Goal: Task Accomplishment & Management: Complete application form

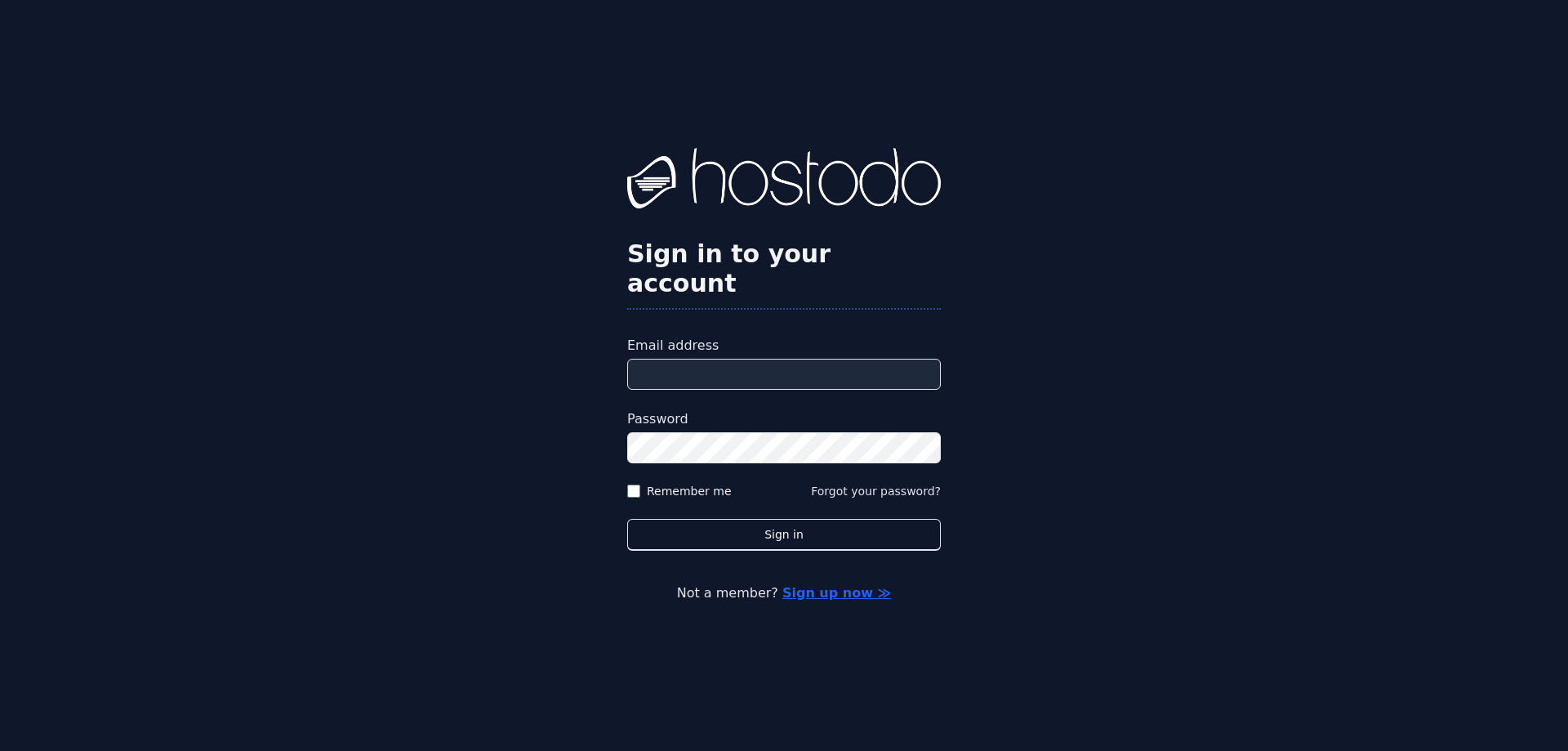
click at [803, 359] on input "Email address" at bounding box center [784, 374] width 314 height 31
type input "**********"
click at [627, 518] on button "Sign in" at bounding box center [784, 535] width 314 height 32
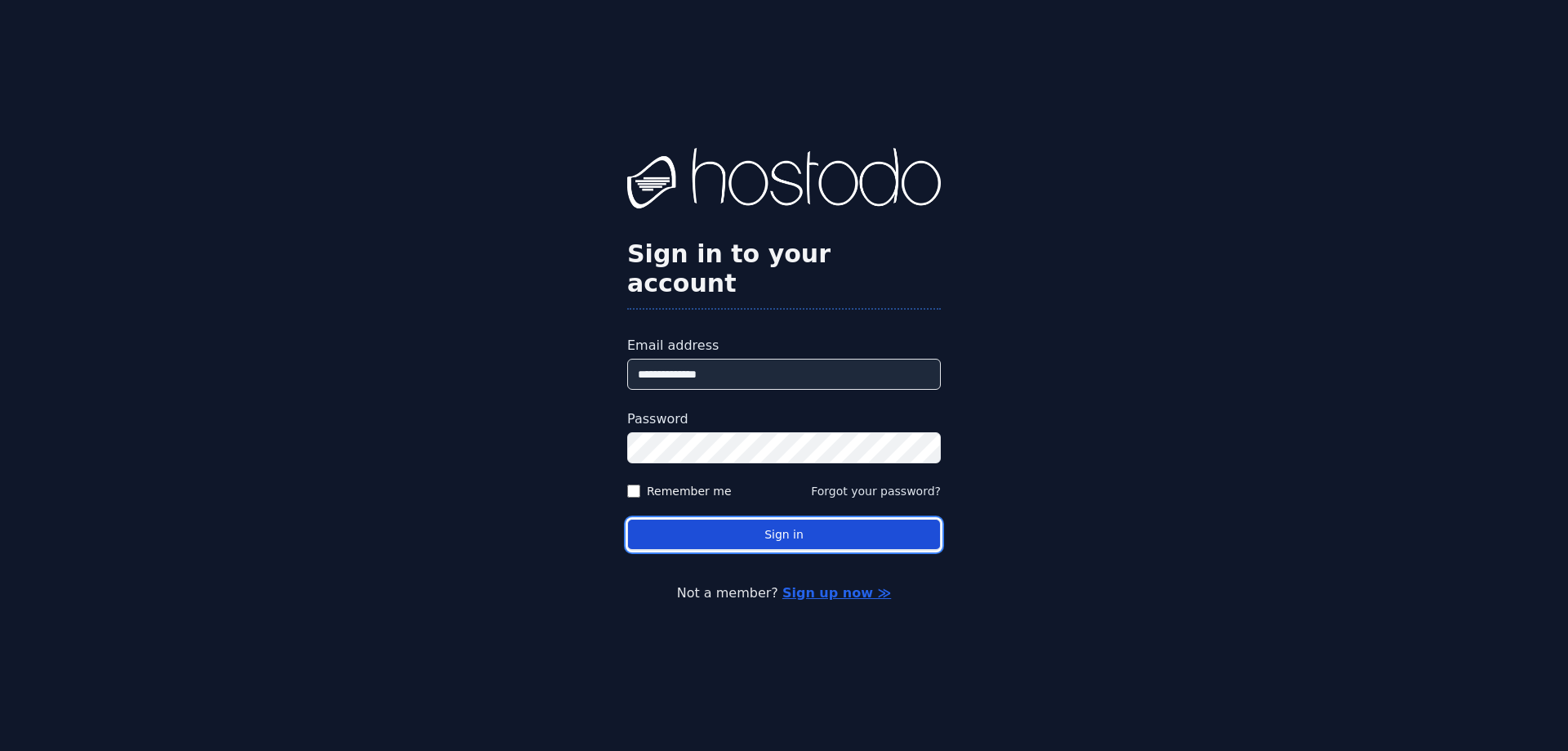
click at [842, 522] on button "Sign in" at bounding box center [784, 535] width 314 height 32
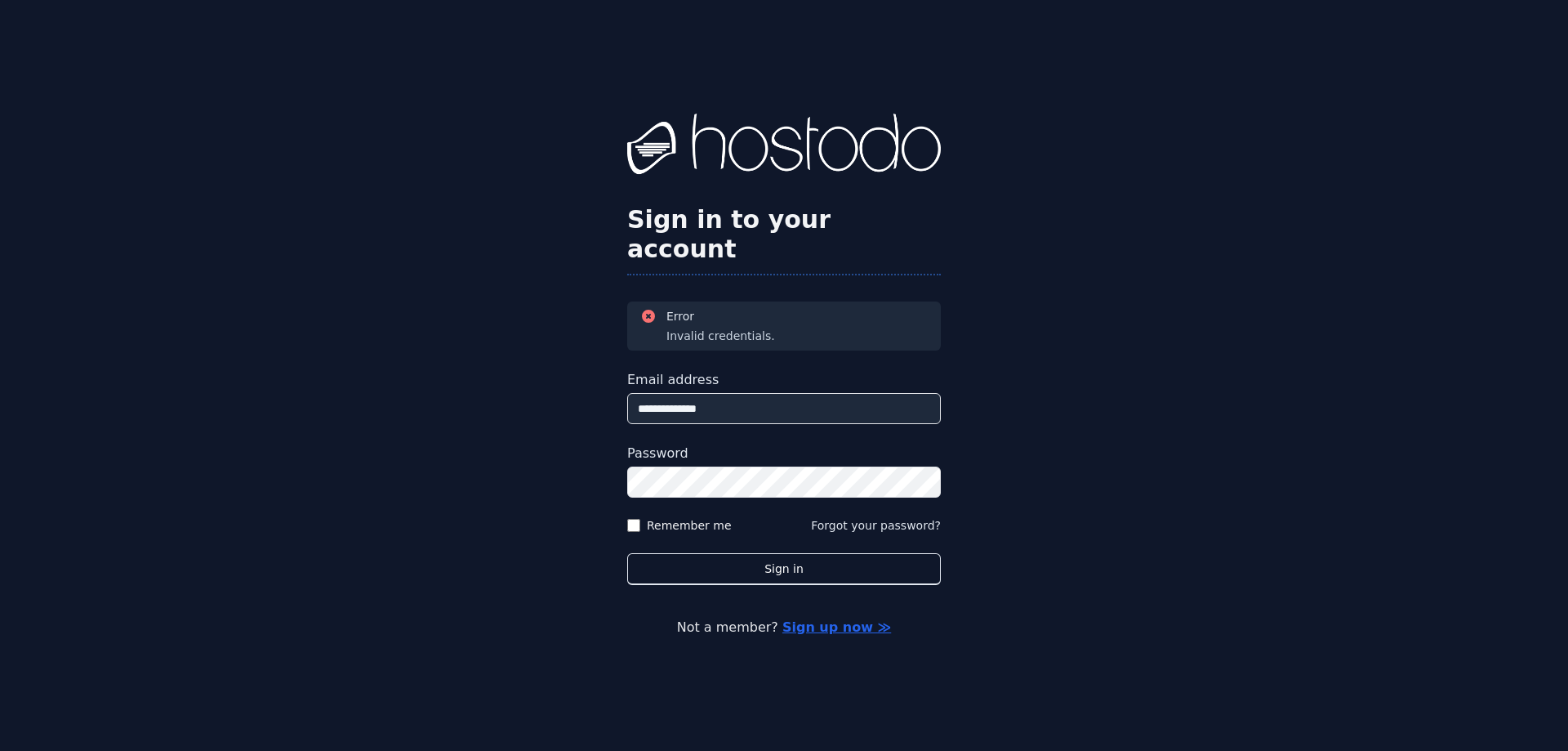
click at [609, 461] on div "**********" at bounding box center [784, 375] width 1568 height 751
click at [627, 553] on button "Sign in" at bounding box center [784, 569] width 314 height 32
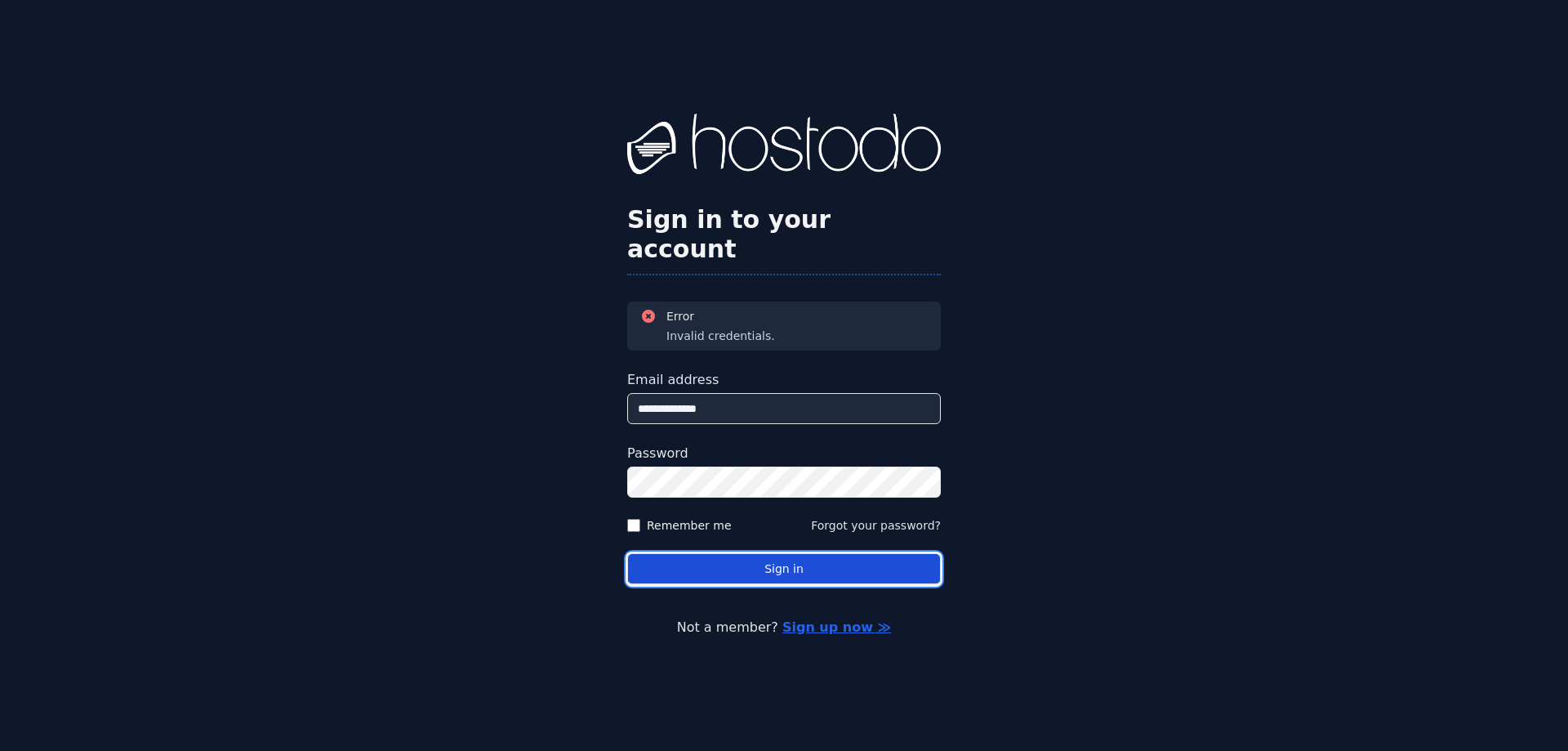
click at [727, 558] on button "Sign in" at bounding box center [784, 569] width 314 height 32
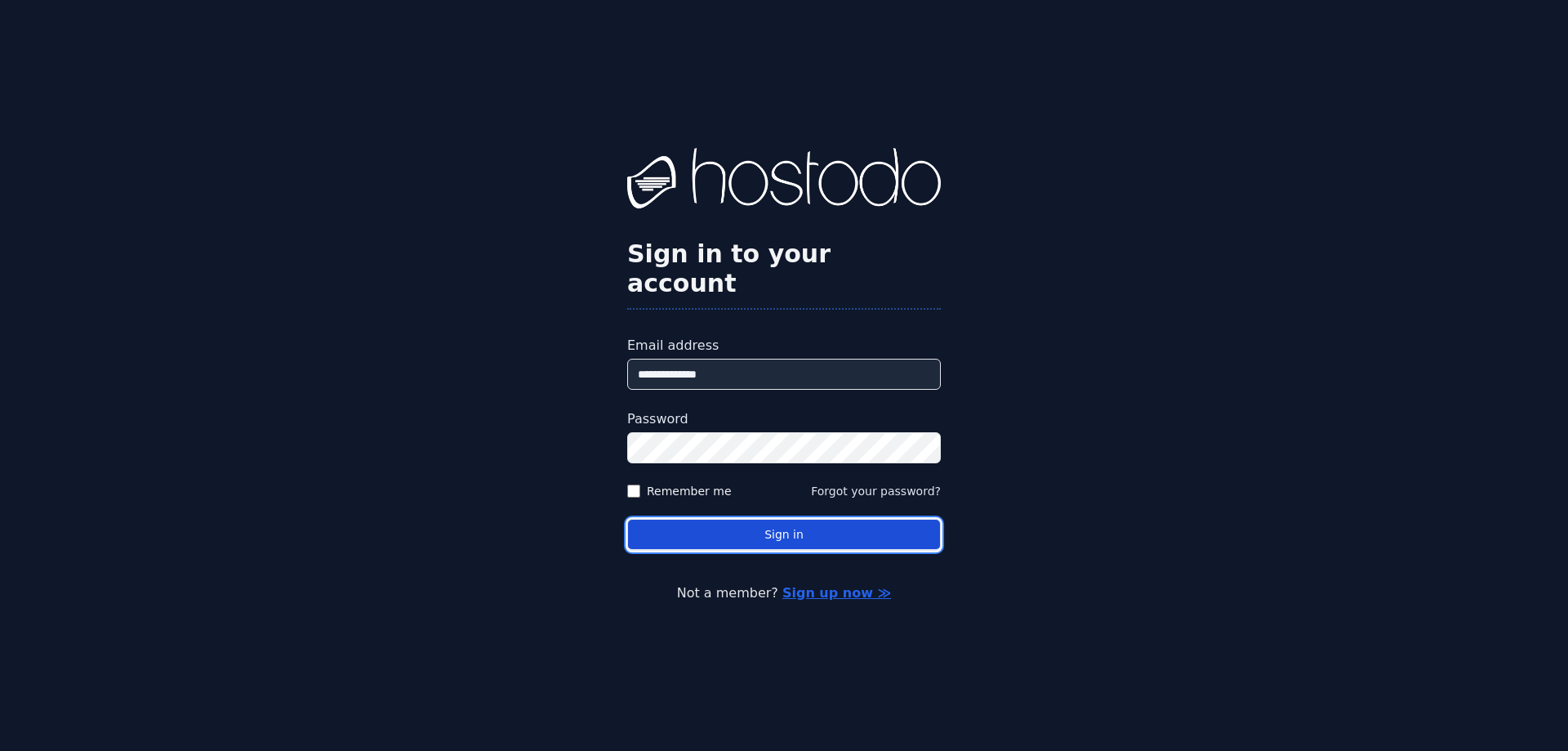
click at [732, 524] on button "Sign in" at bounding box center [784, 535] width 314 height 32
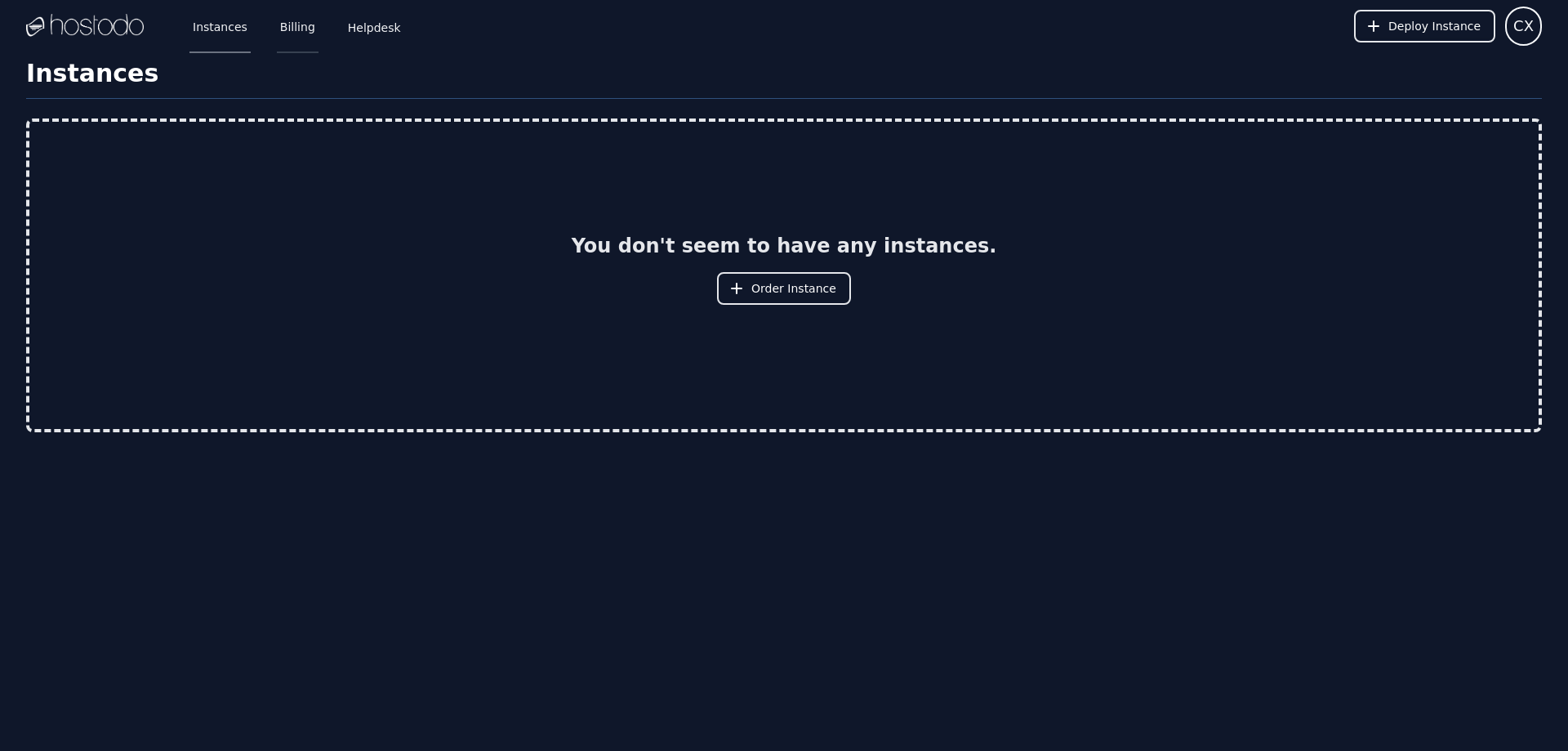
click at [301, 36] on link "Billing" at bounding box center [297, 26] width 42 height 54
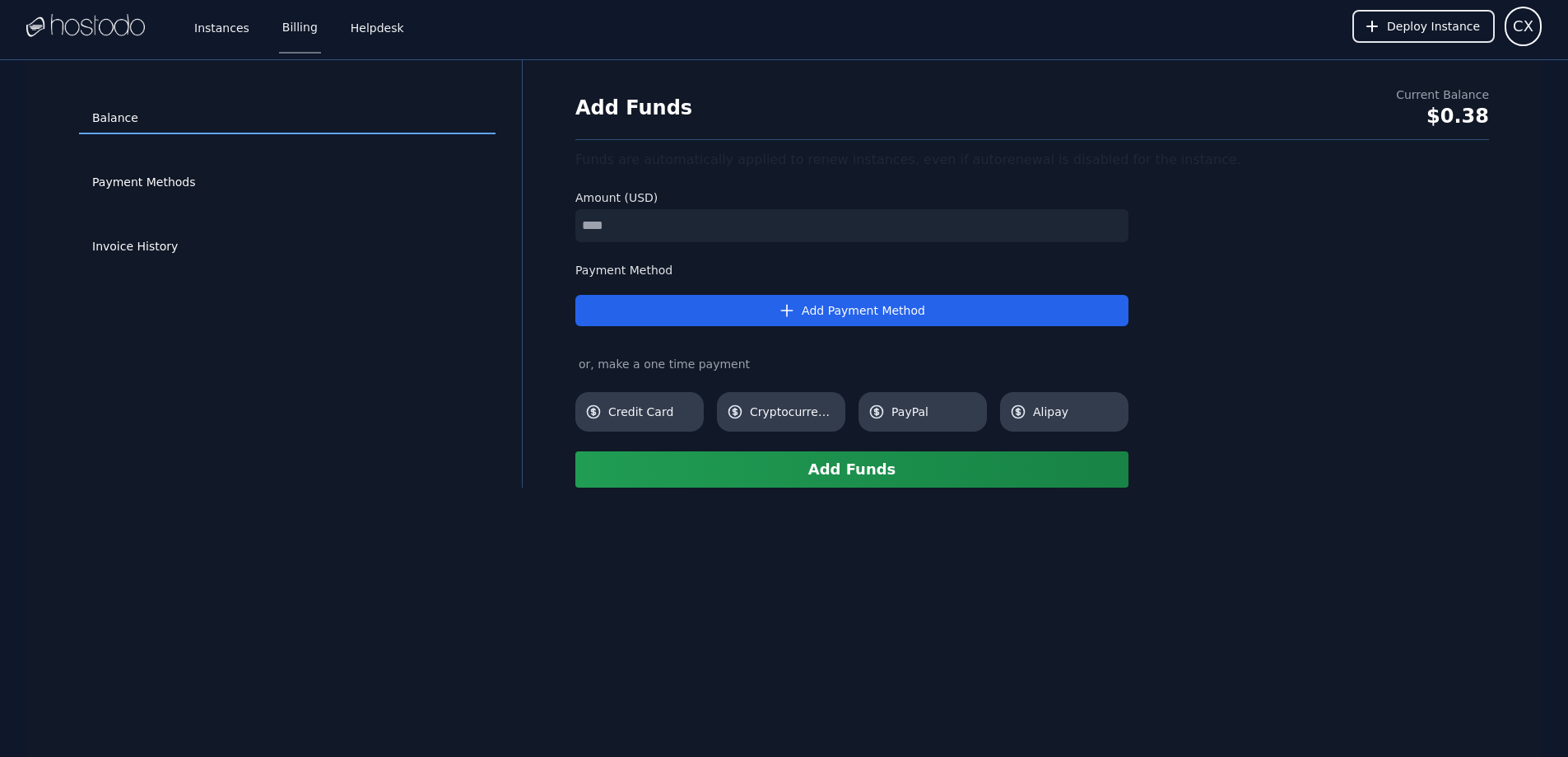
click at [1446, 99] on div "Current Balance" at bounding box center [1442, 94] width 93 height 16
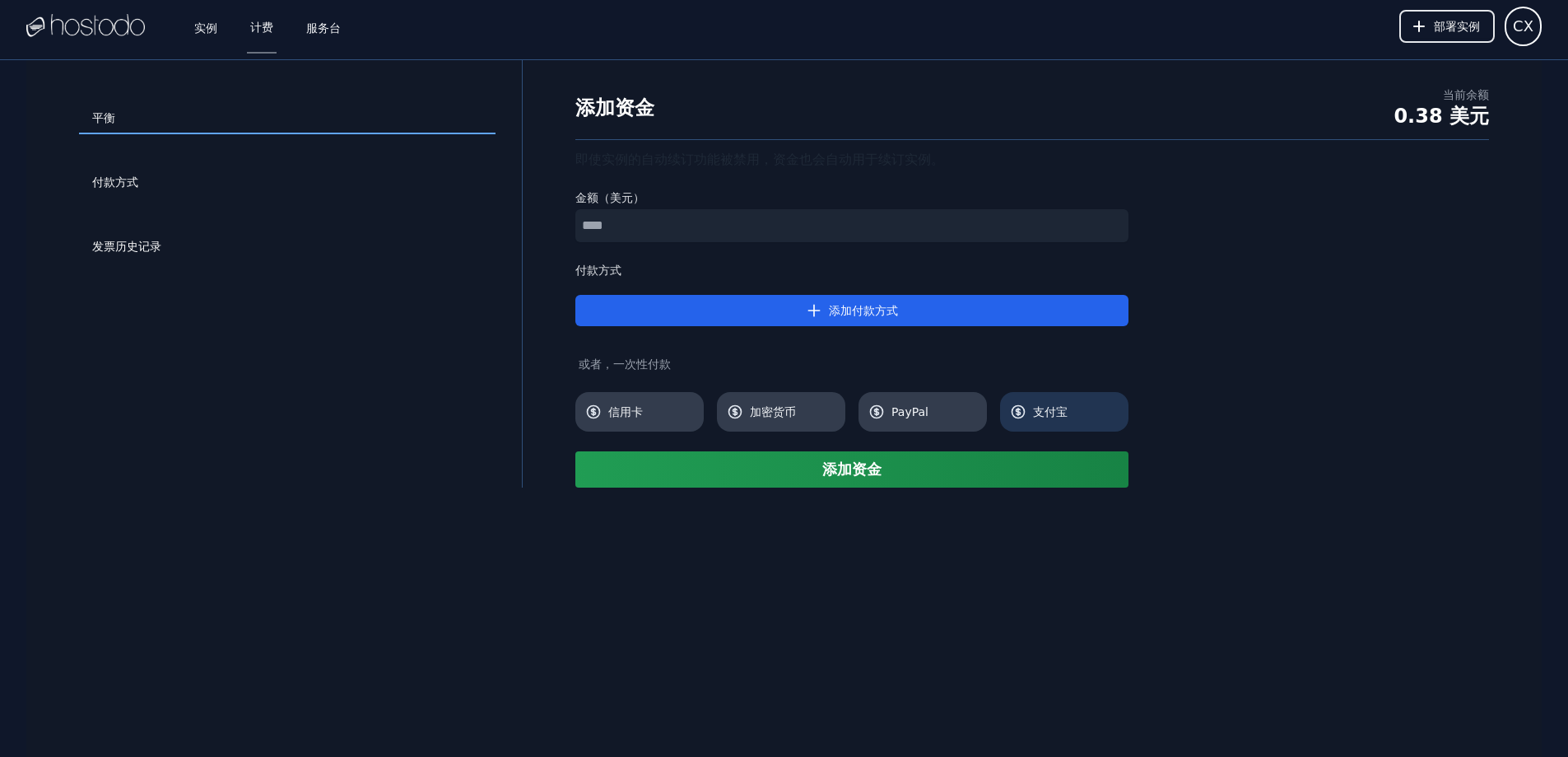
click at [1041, 417] on font "支付宝" at bounding box center [1050, 411] width 34 height 13
drag, startPoint x: 964, startPoint y: 465, endPoint x: 1259, endPoint y: 423, distance: 298.0
click at [1257, 424] on div "添加资金 当前余额 0.38 美元 即使实例的自动续订功能被禁用，资金也会自动用于续订实例。 金额（美元） 付款方式 添加付款方式 或者，一次性付款 信用卡 …" at bounding box center [1032, 287] width 966 height 401
click at [1362, 373] on div "添加资金 当前余额 0.38 美元 即使实例的自动续订功能被禁用，资金也会自动用于续订实例。 金额（美元） 付款方式 添加付款方式 或者，一次性付款 信用卡 …" at bounding box center [1032, 287] width 966 height 401
click at [1453, 30] on font "部署实例" at bounding box center [1457, 26] width 46 height 13
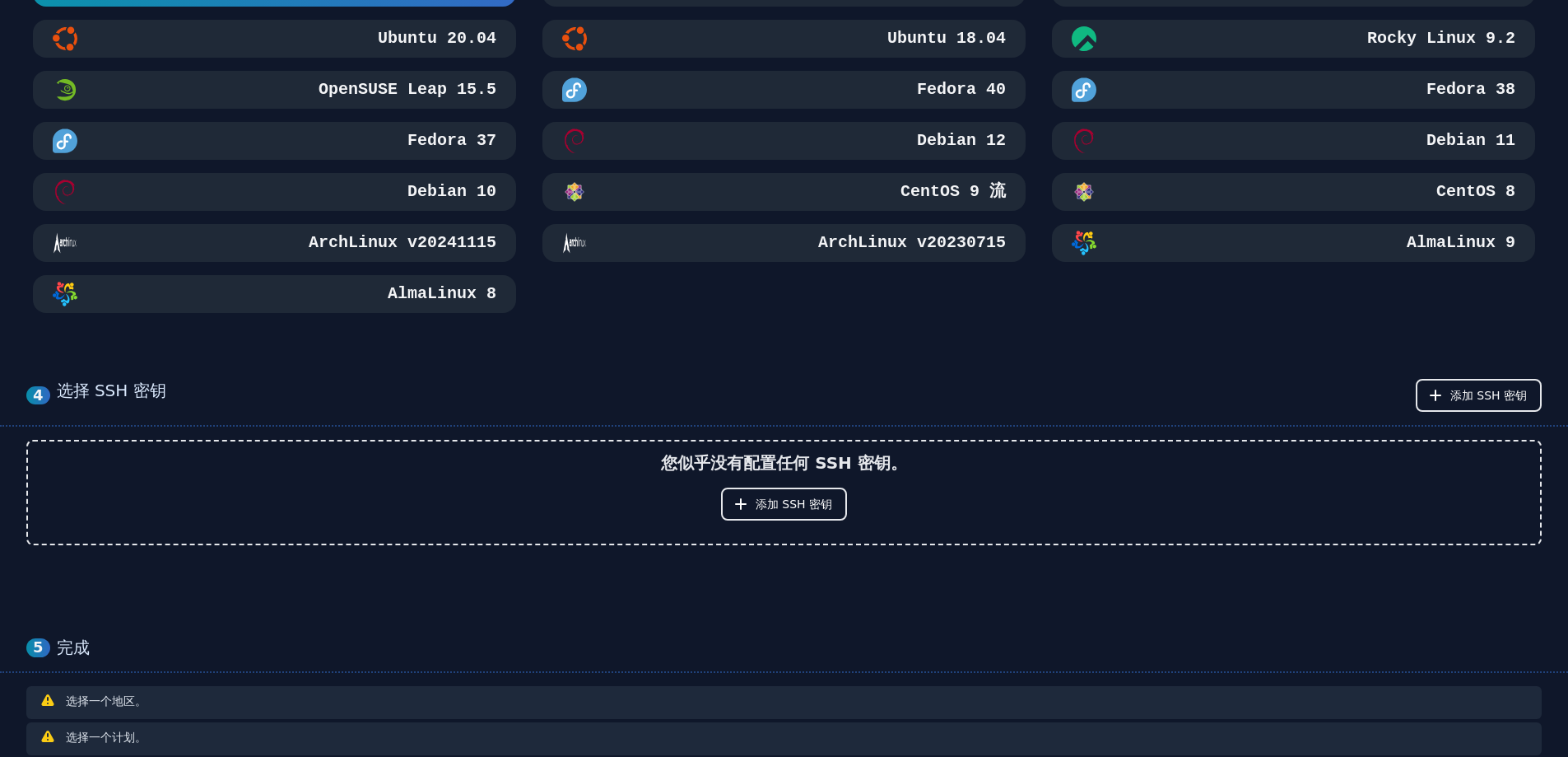
scroll to position [577, 0]
click at [1378, 191] on div "CentOS 8" at bounding box center [1293, 191] width 444 height 25
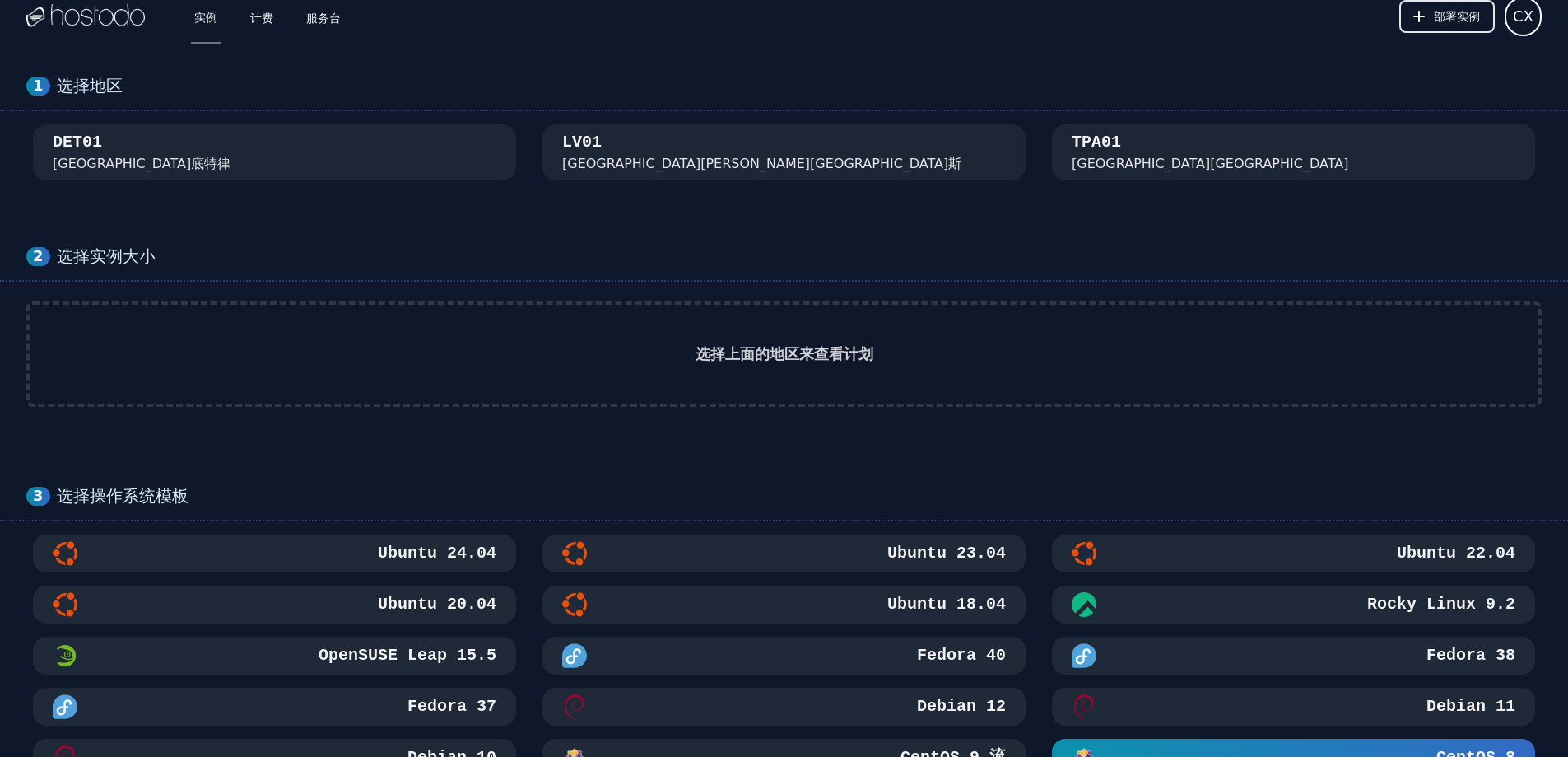
scroll to position [0, 0]
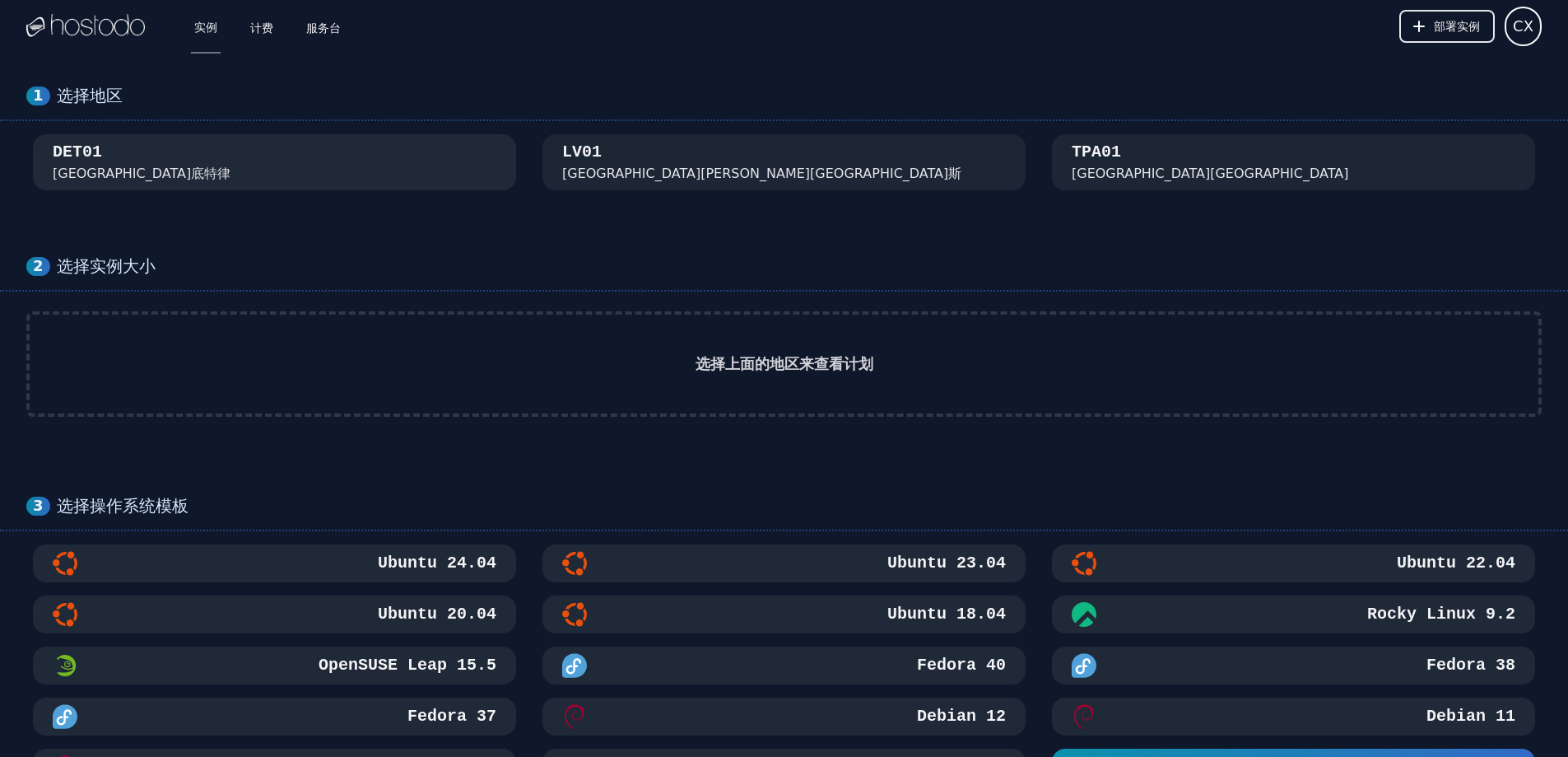
click at [315, 163] on div "DET01 密歇根州底特律" at bounding box center [274, 163] width 444 height 43
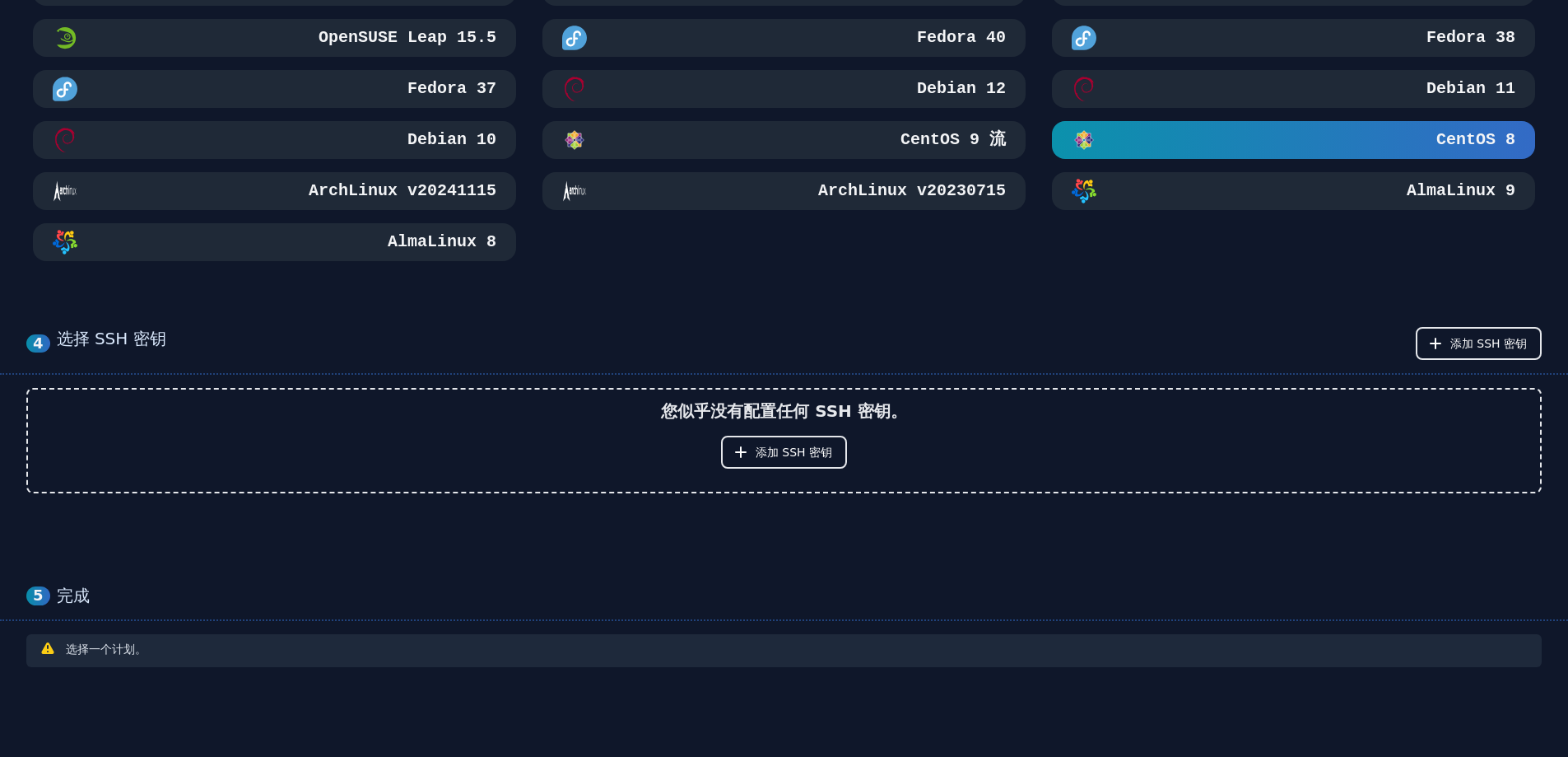
scroll to position [1042, 0]
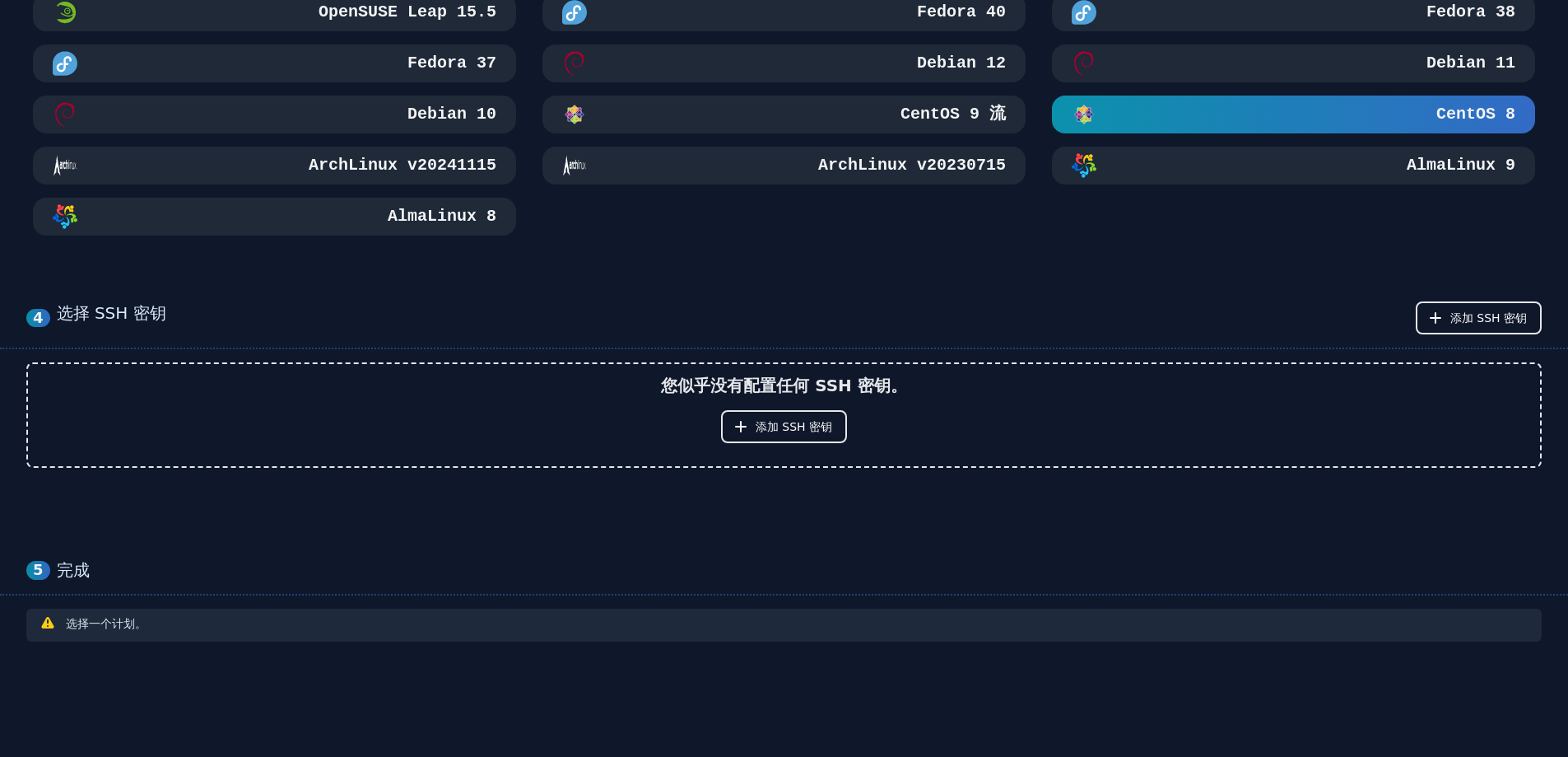
click at [185, 620] on div "选择一个计划。" at bounding box center [783, 624] width 1488 height 20
click at [159, 630] on div "选择一个计划。" at bounding box center [783, 624] width 1488 height 20
click at [790, 429] on font "添加 SSH 密钥" at bounding box center [794, 426] width 77 height 13
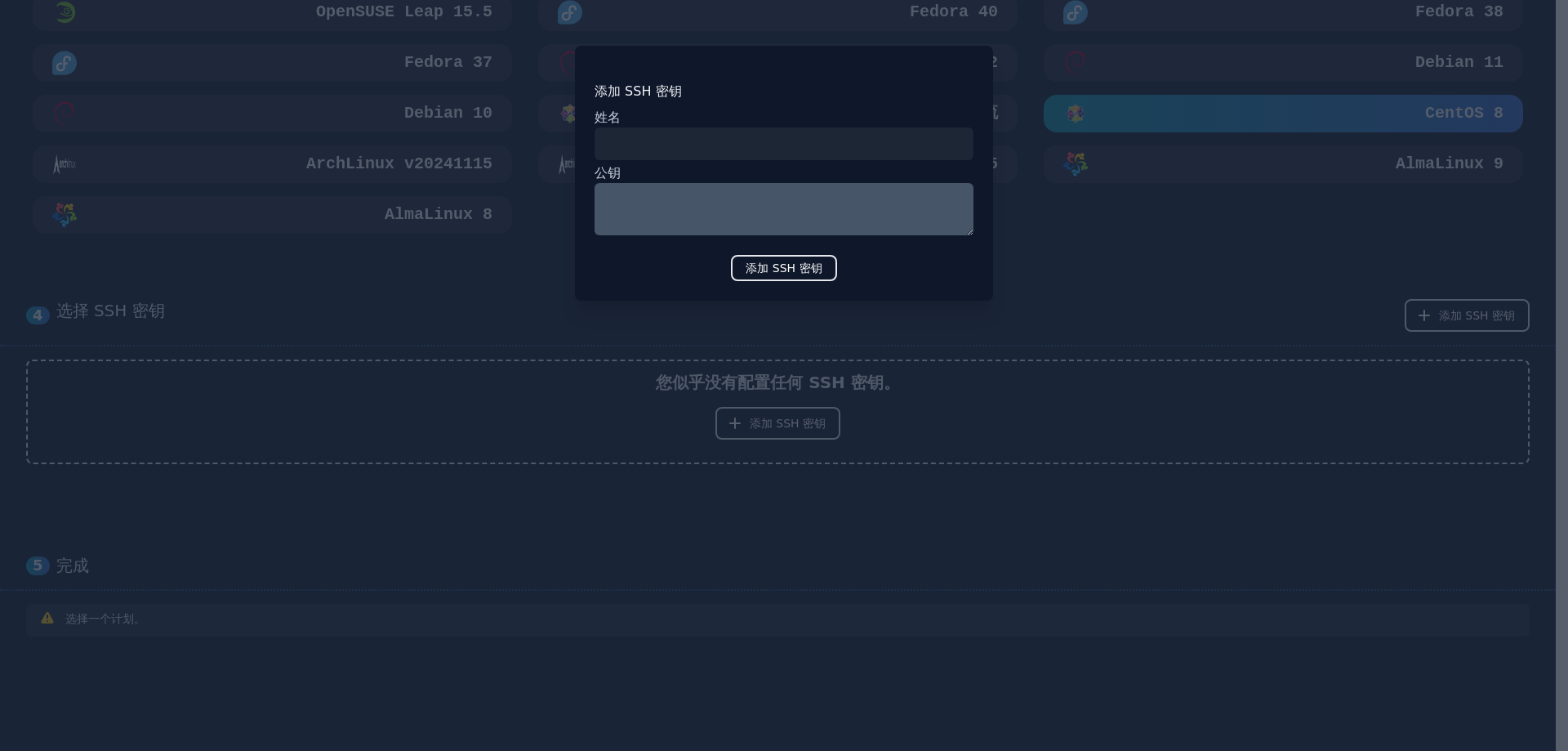
type input "*"
type input "******"
type textarea "**********"
click at [820, 269] on font "添加 SSH 密钥" at bounding box center [784, 267] width 76 height 13
drag, startPoint x: 1056, startPoint y: 228, endPoint x: 1031, endPoint y: 229, distance: 25.0
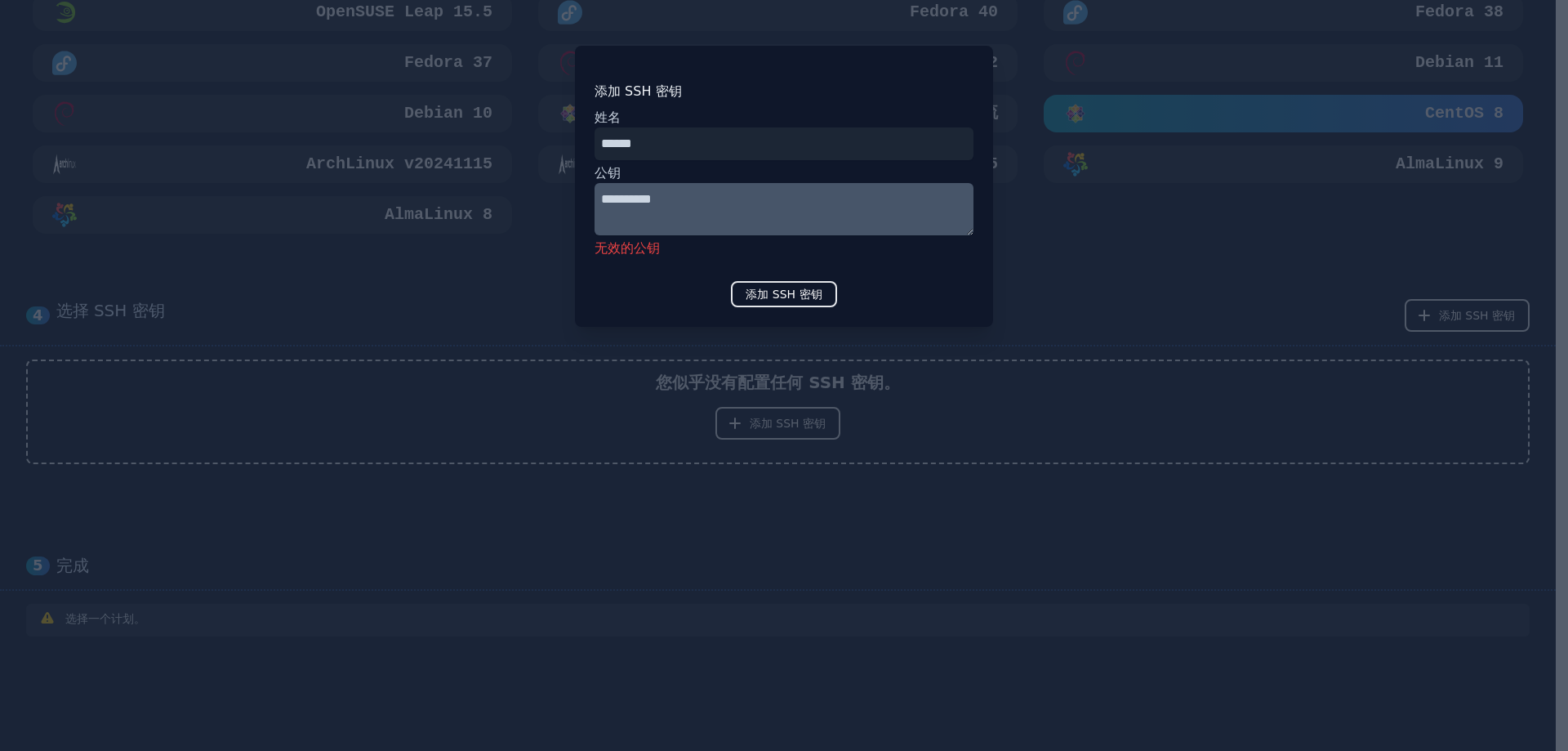
click at [1031, 229] on div at bounding box center [784, 375] width 1568 height 751
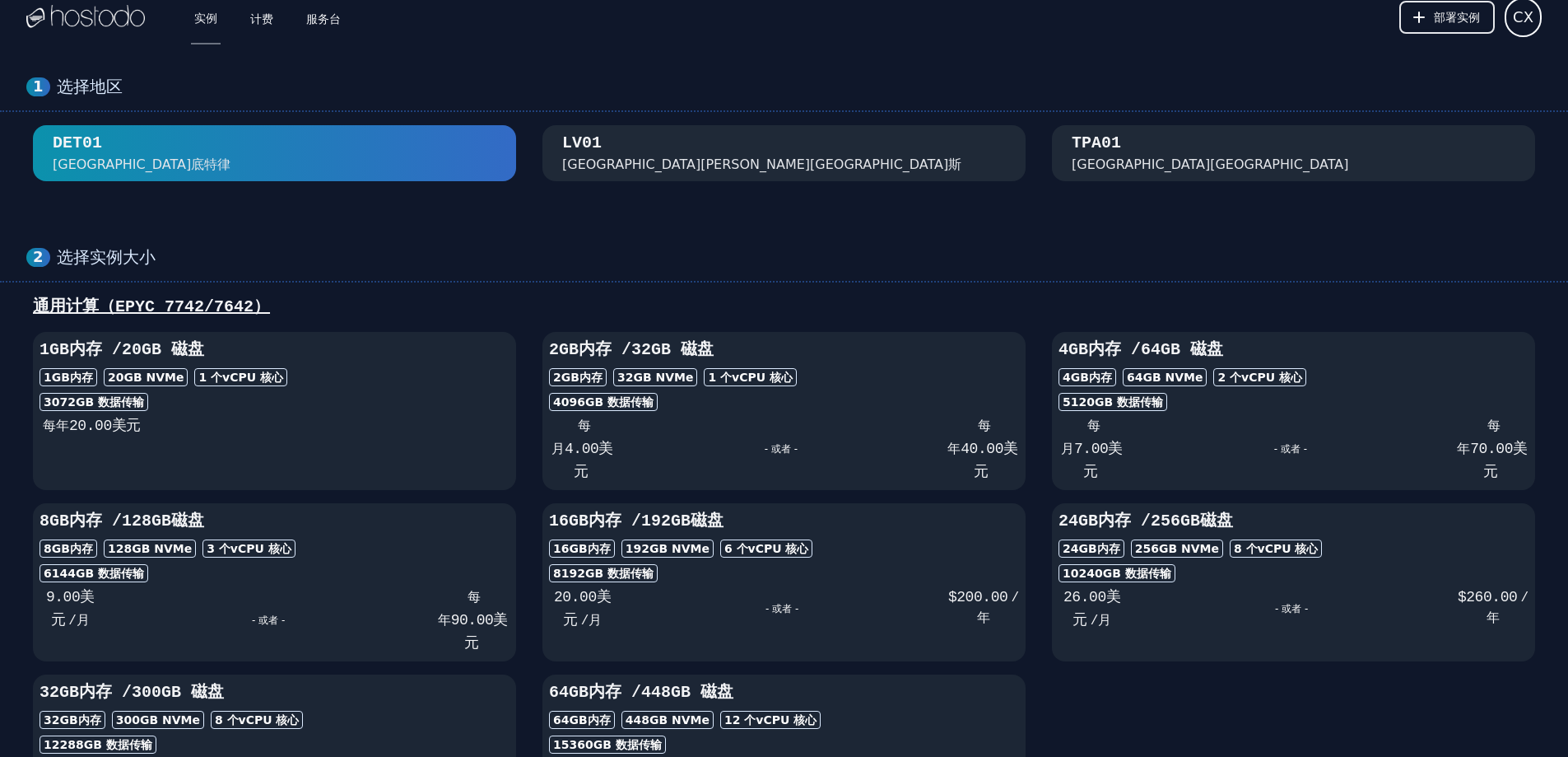
scroll to position [0, 0]
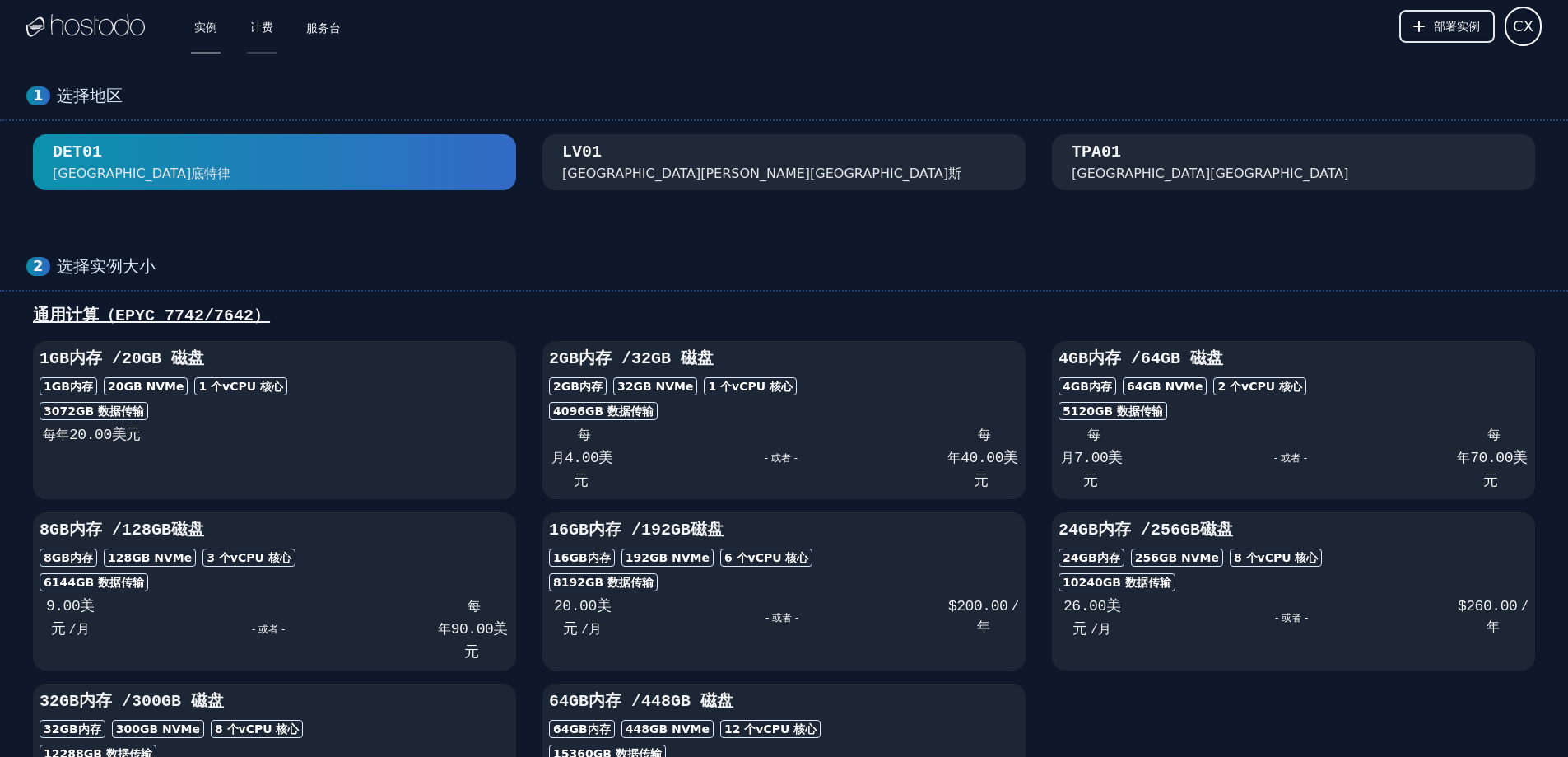
click at [273, 31] on font "计费" at bounding box center [262, 27] width 23 height 13
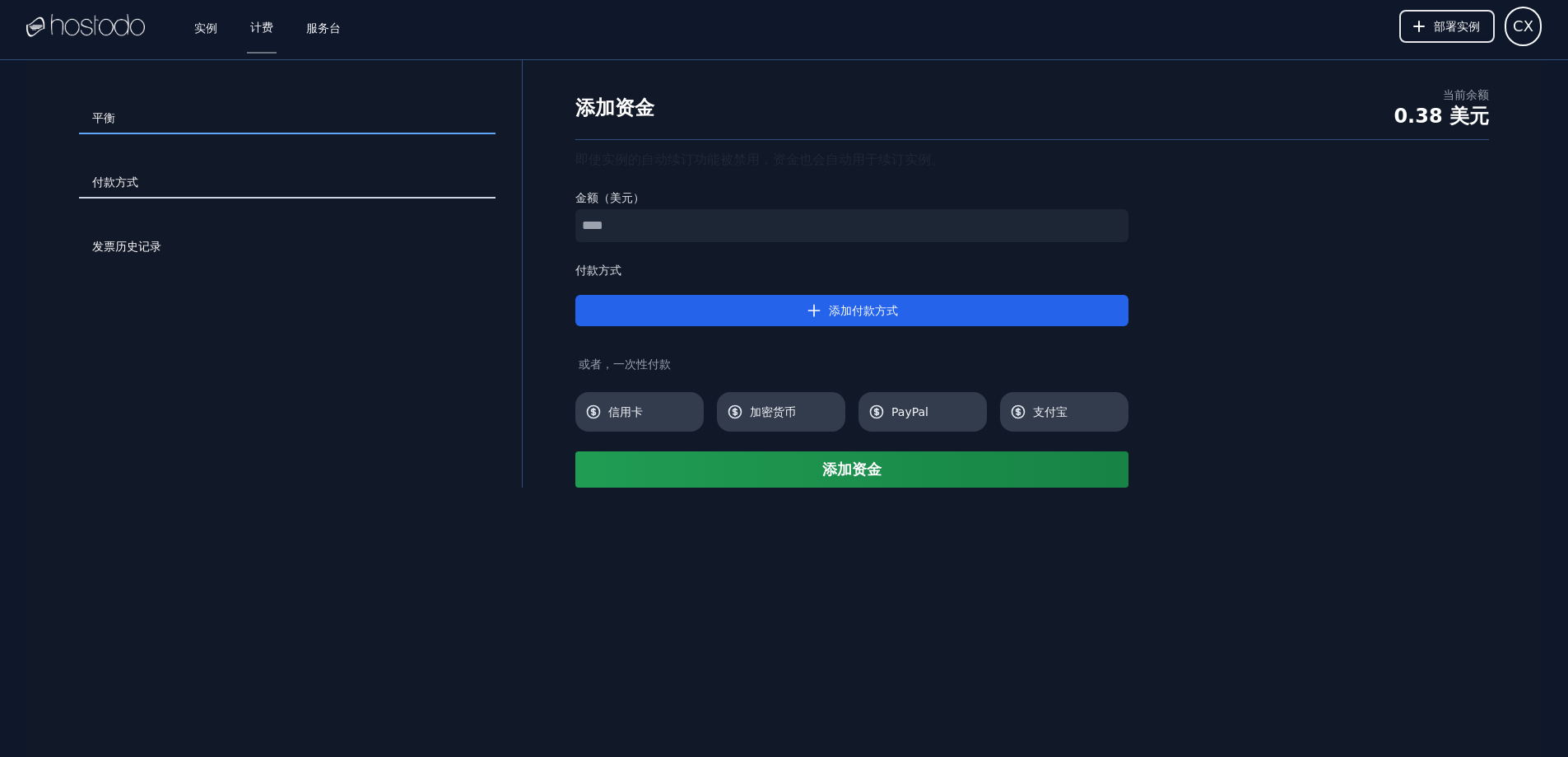
click at [185, 189] on link "付款方式" at bounding box center [286, 182] width 416 height 32
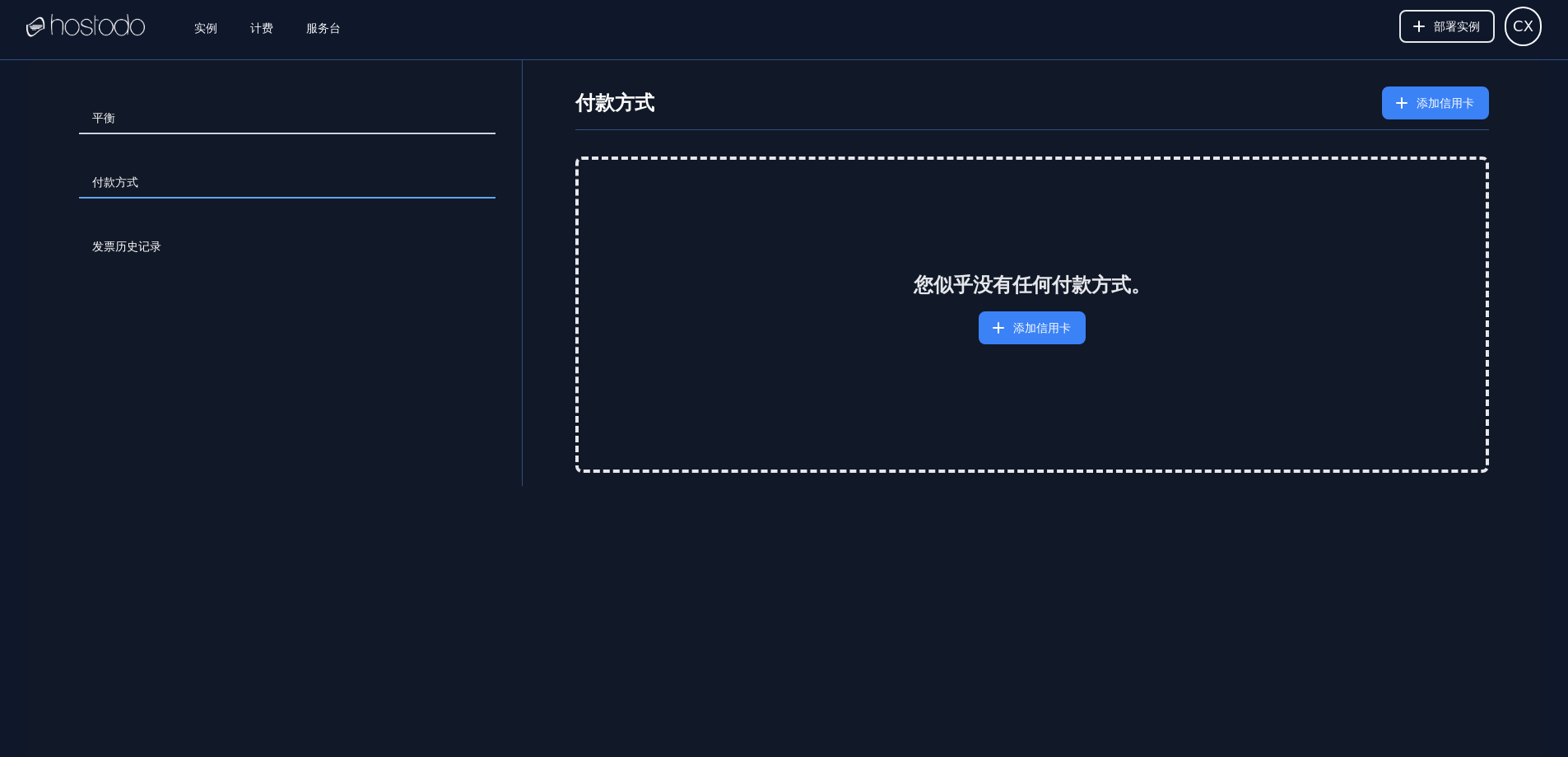
click at [182, 127] on link "平衡" at bounding box center [286, 118] width 416 height 32
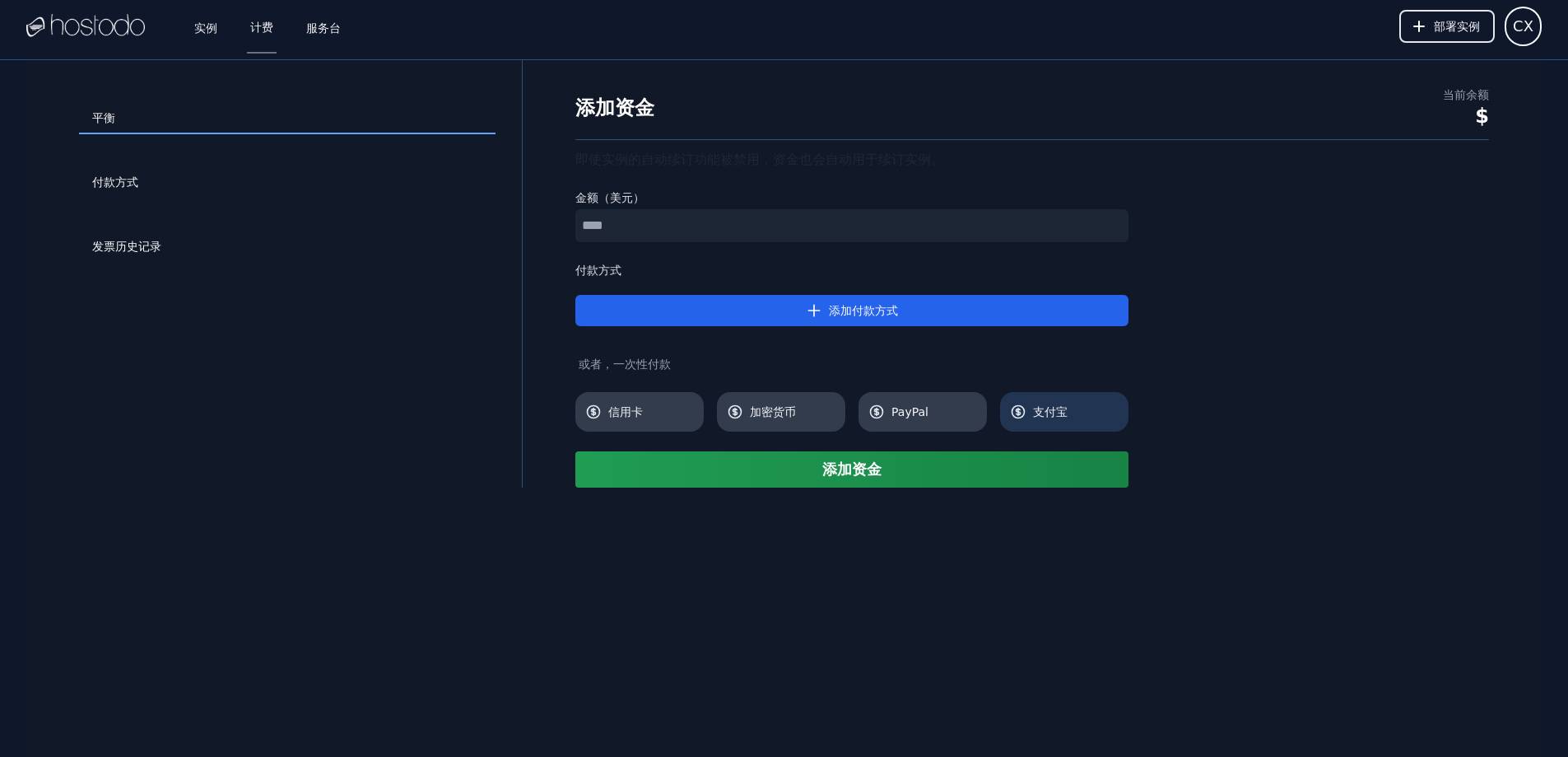
click at [1028, 404] on label "支付宝" at bounding box center [1064, 411] width 109 height 16
click at [951, 467] on button "添加资金" at bounding box center [852, 470] width 553 height 36
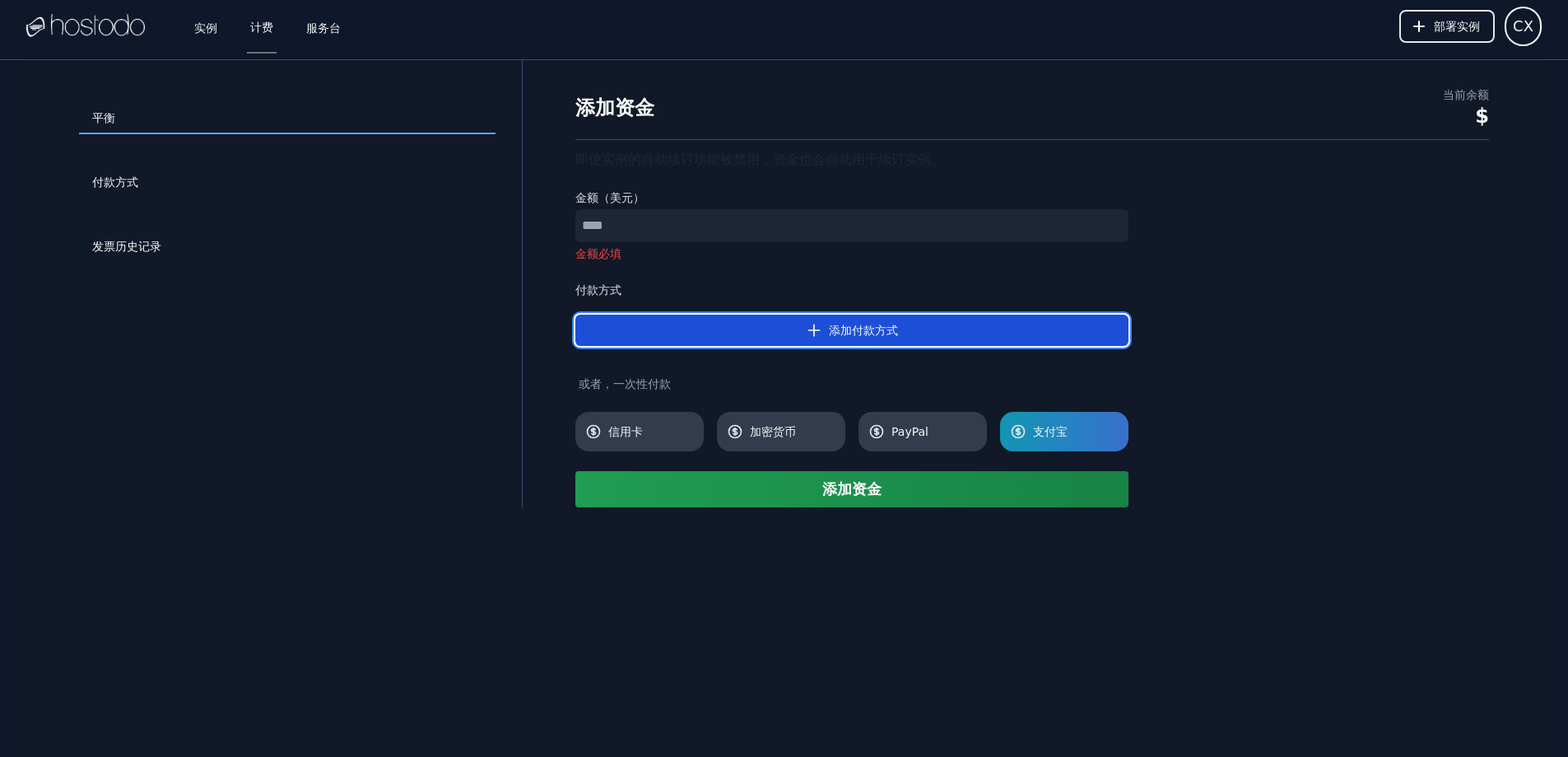
click at [964, 331] on button "添加付款方式" at bounding box center [852, 330] width 553 height 32
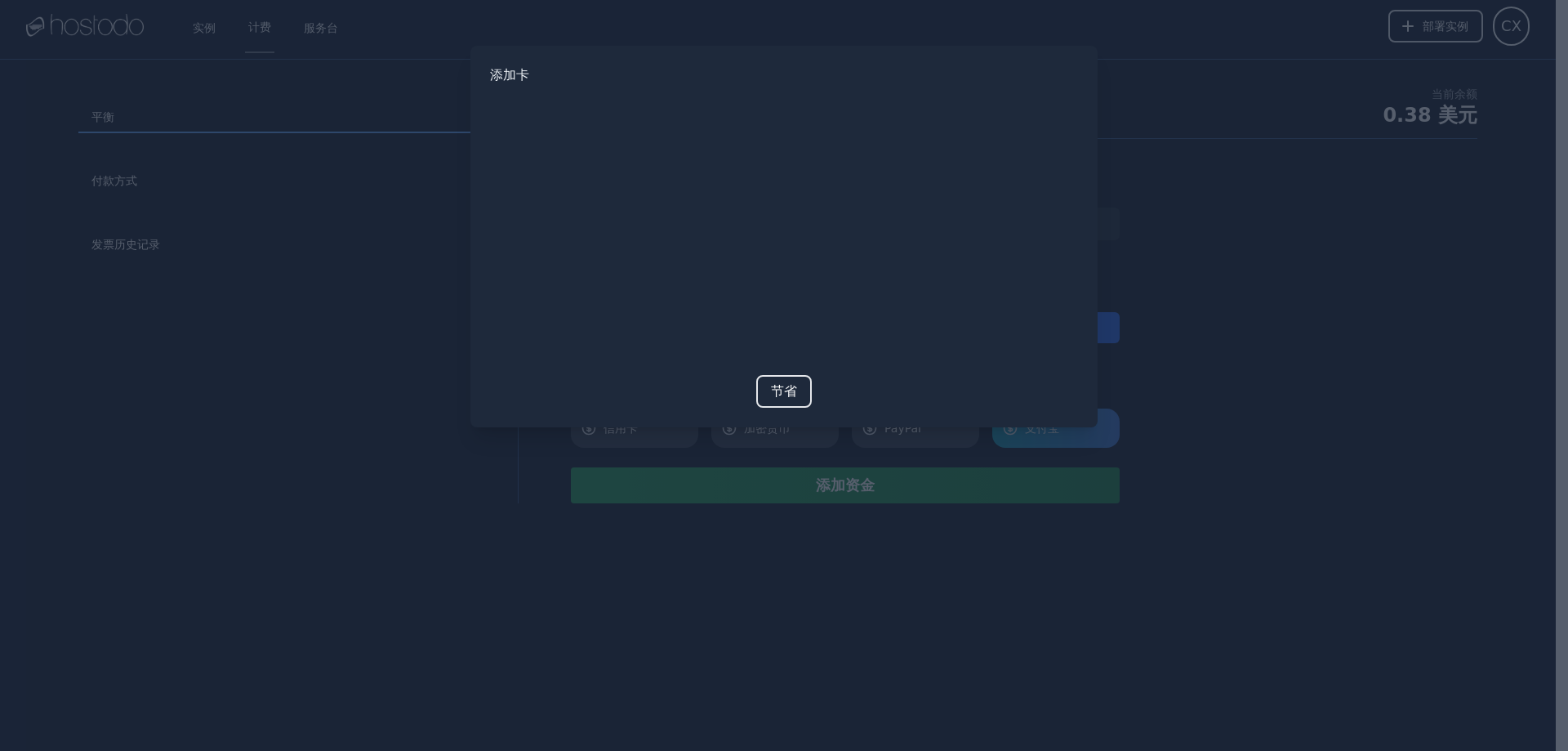
click at [1165, 271] on div at bounding box center [784, 375] width 1568 height 751
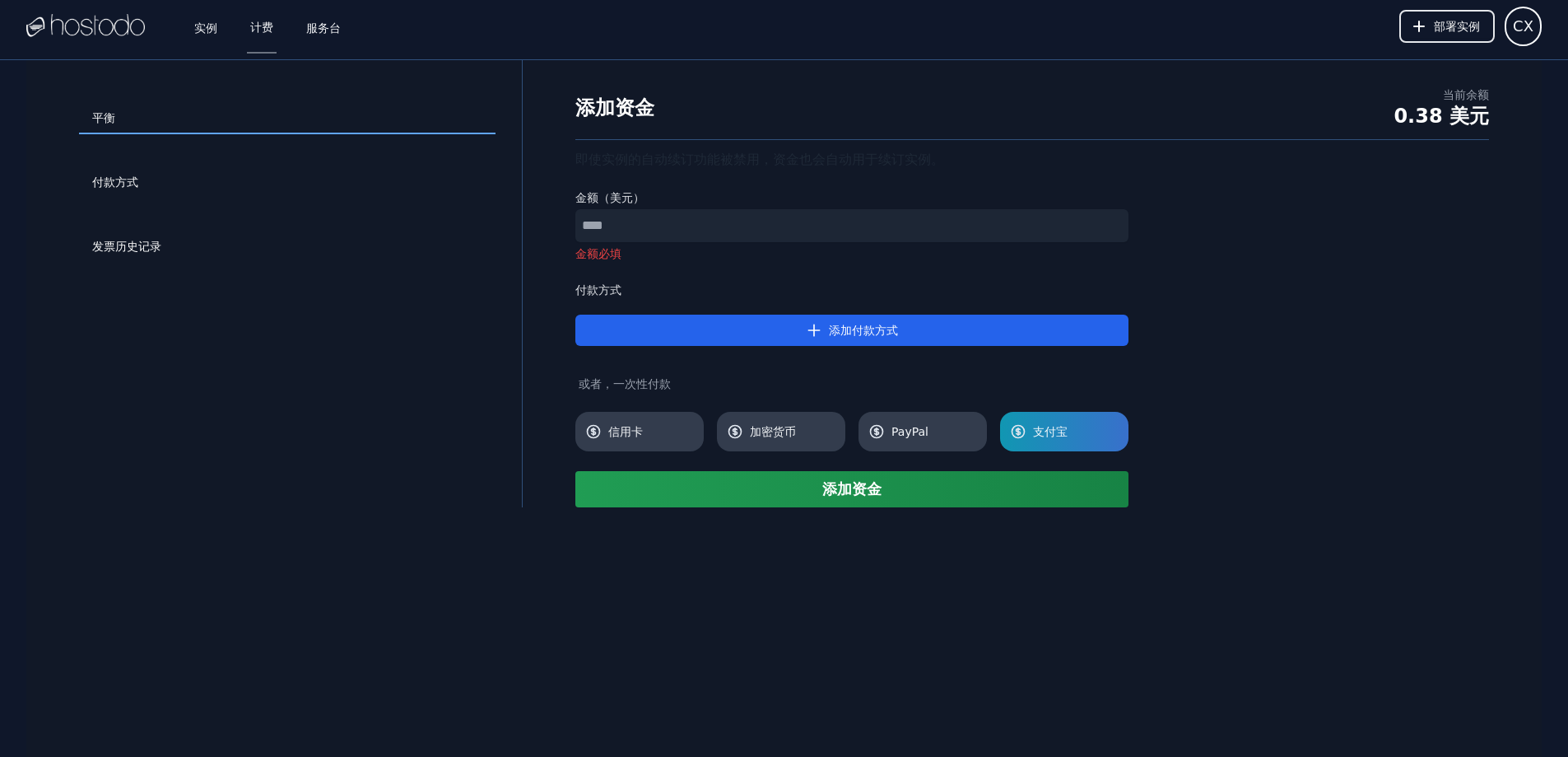
click at [1445, 120] on font "0.38 美元" at bounding box center [1441, 115] width 96 height 23
click at [345, 30] on div "实例 计费 服务台 部署实例 CX" at bounding box center [784, 27] width 1515 height 53
click at [321, 29] on font "服务台" at bounding box center [323, 27] width 34 height 13
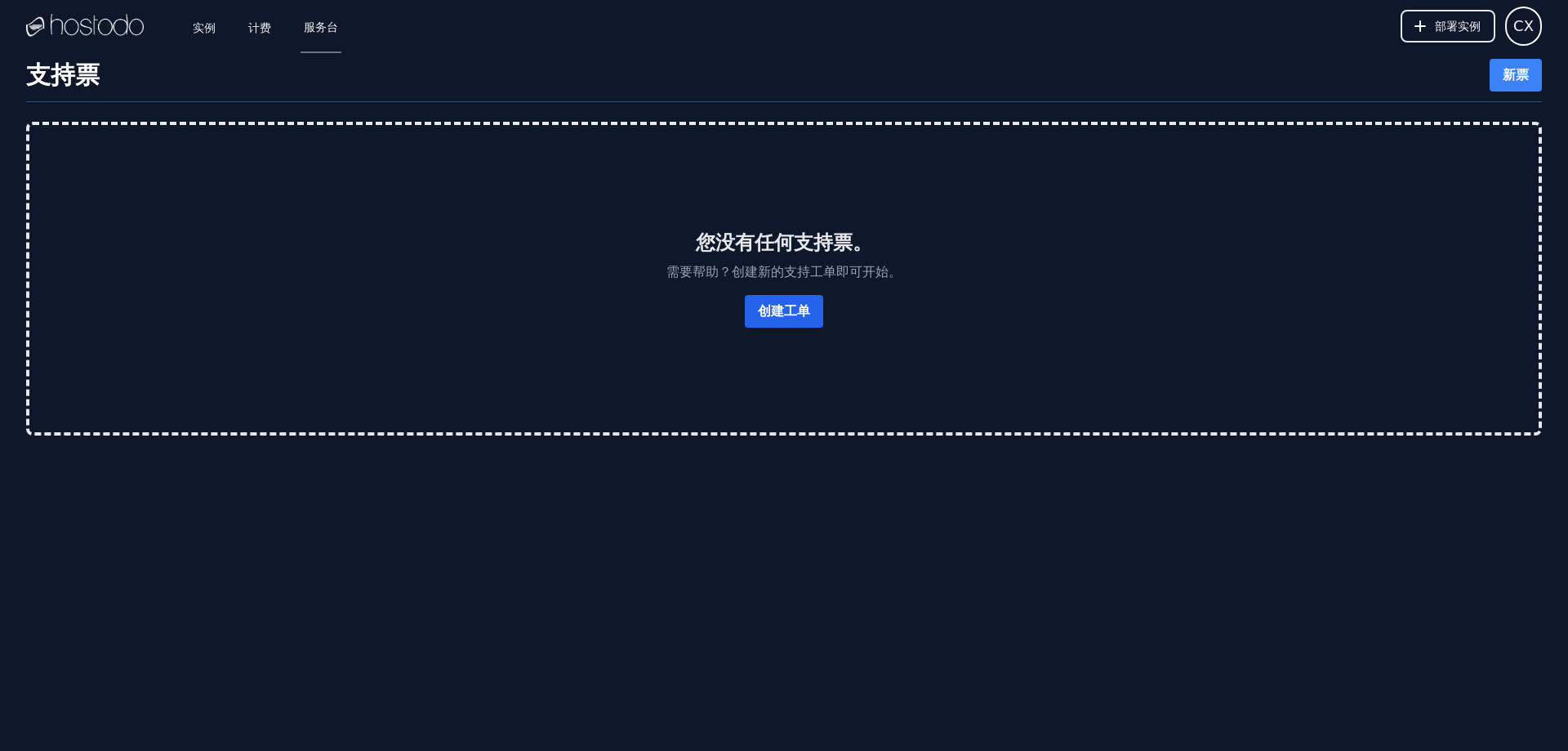
click at [787, 311] on font "创建工单" at bounding box center [784, 311] width 53 height 15
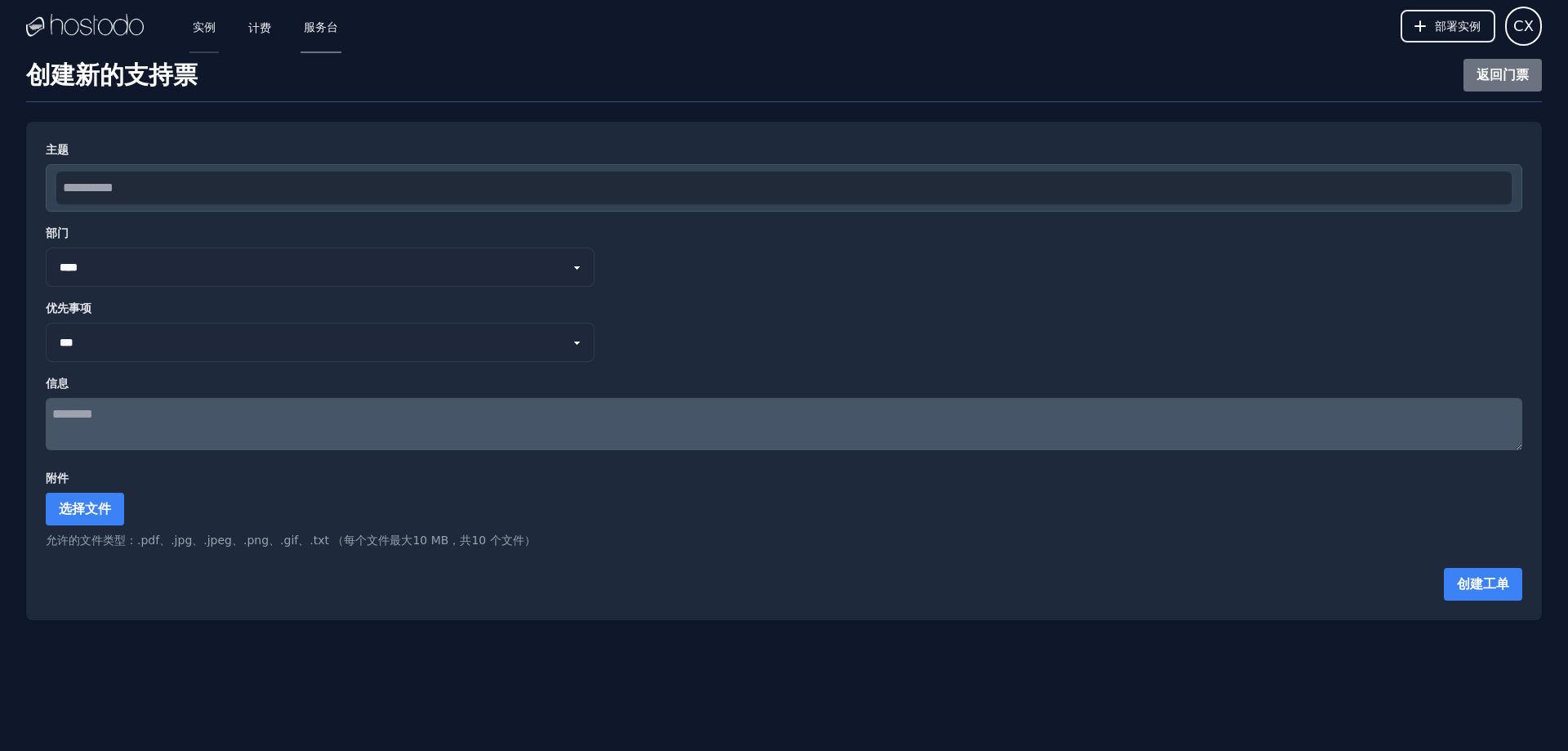
click at [193, 27] on font "实例" at bounding box center [204, 26] width 23 height 13
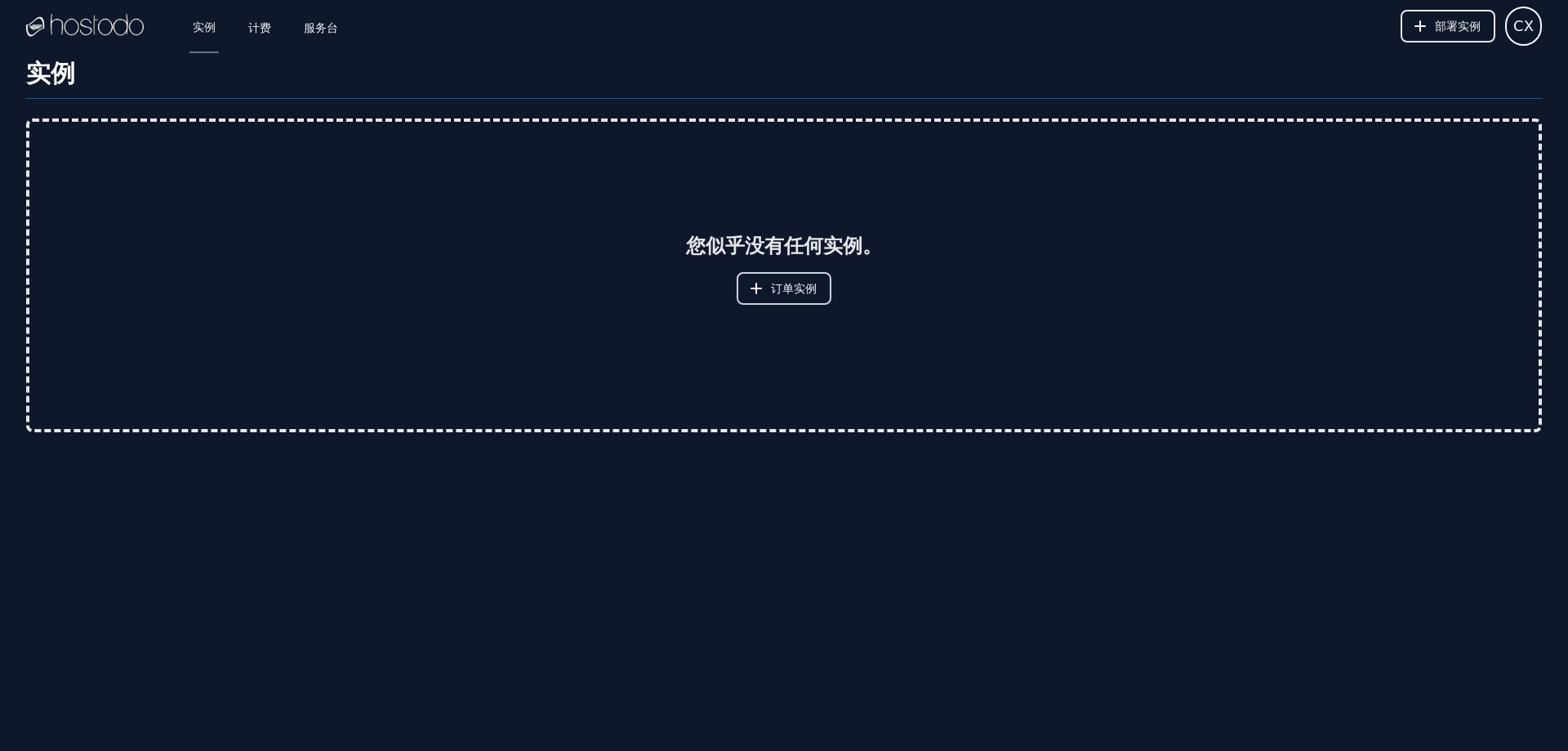
click at [815, 292] on font "订单实例" at bounding box center [794, 288] width 46 height 13
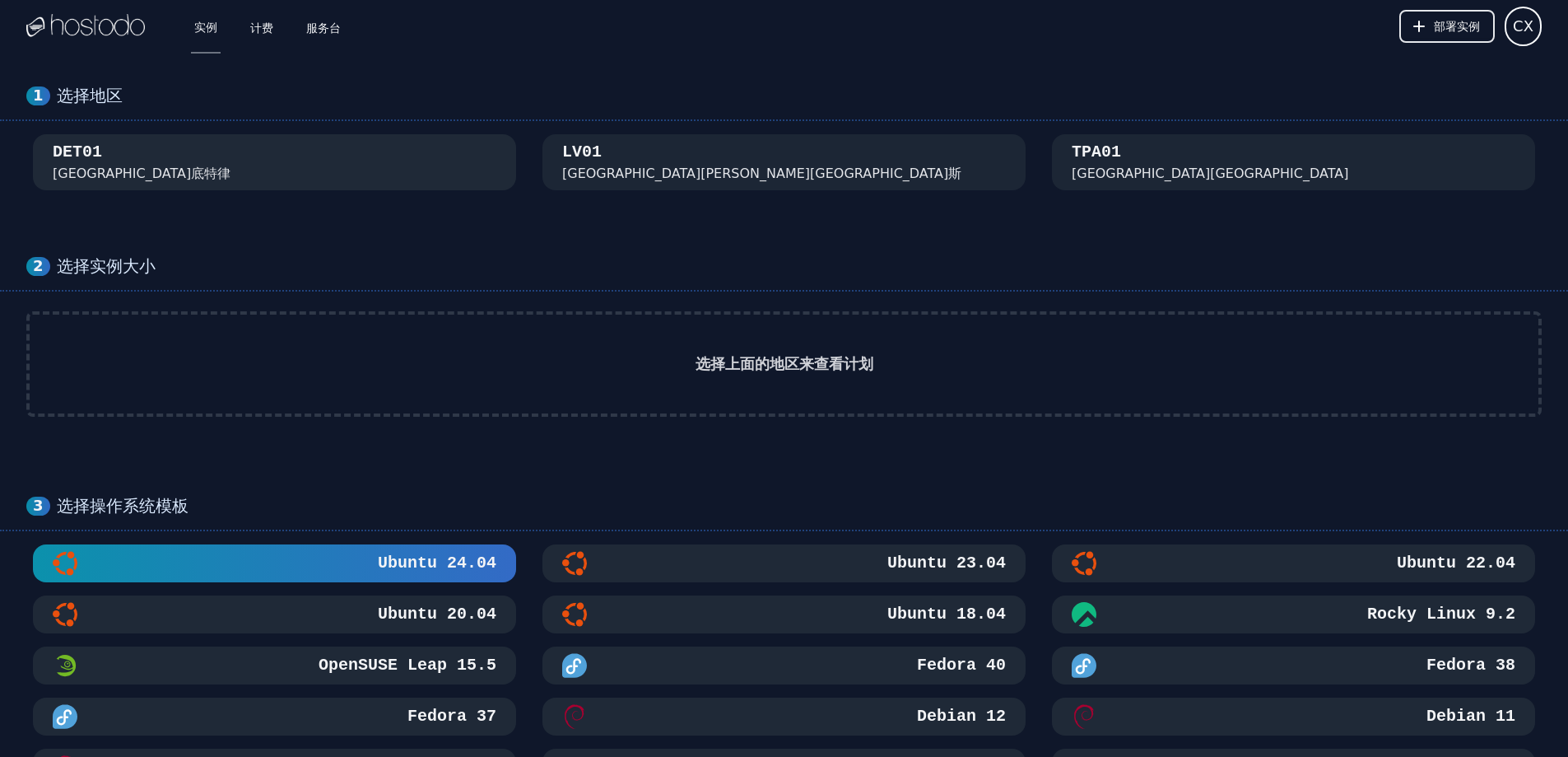
click at [159, 159] on div "DET01 密歇根州底特律" at bounding box center [274, 163] width 444 height 43
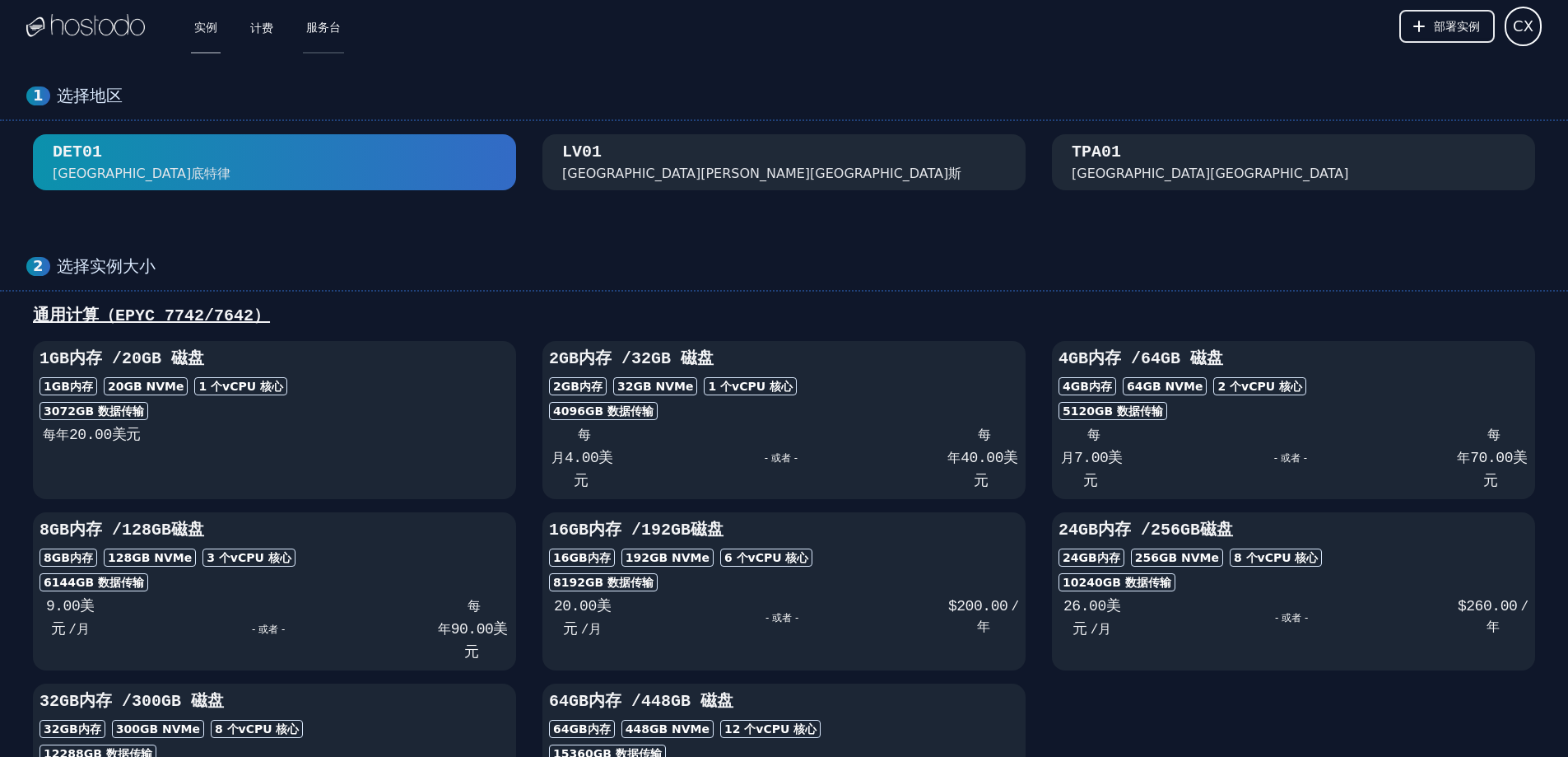
click at [323, 31] on font "服务台" at bounding box center [323, 27] width 34 height 13
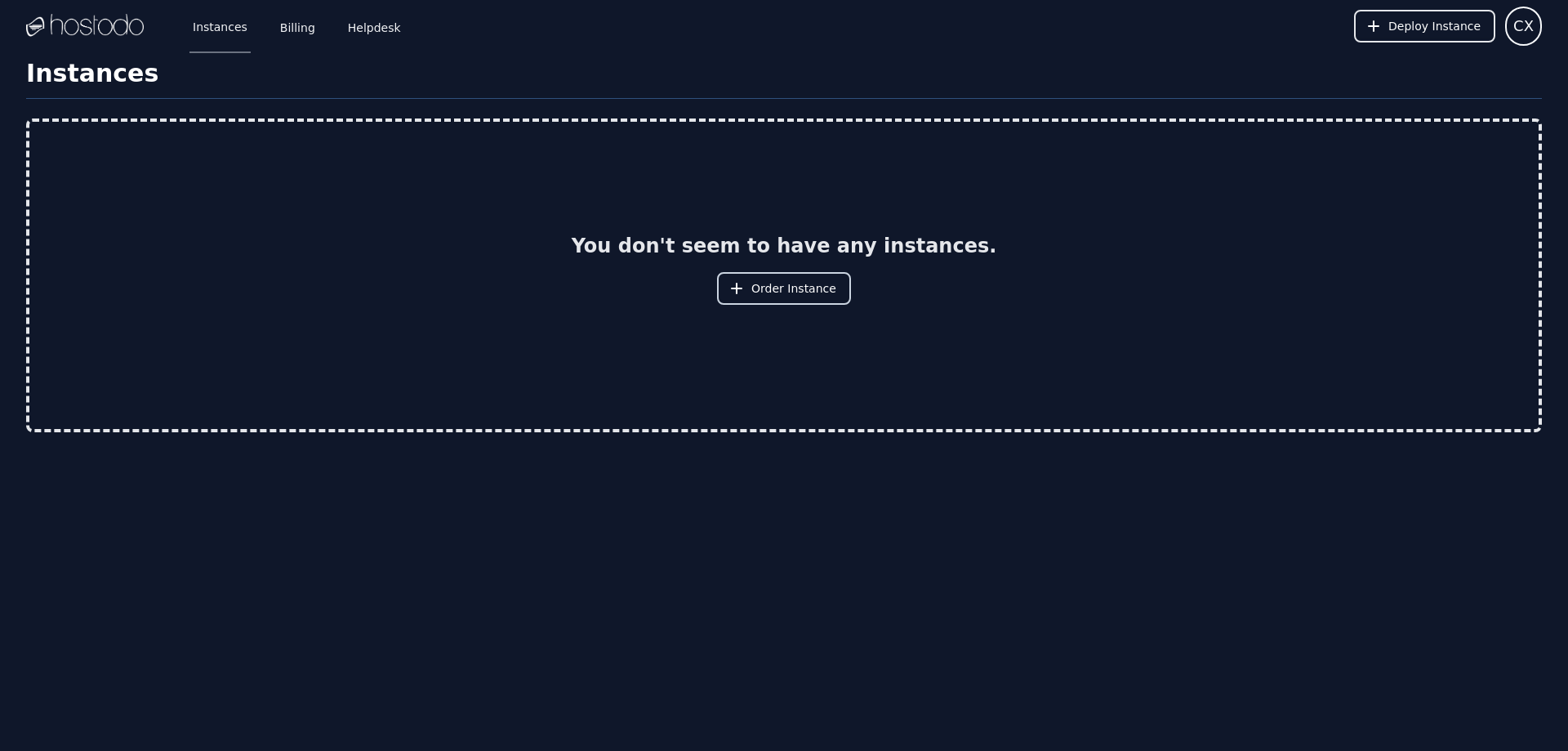
click at [800, 284] on span "Order Instance" at bounding box center [794, 288] width 85 height 16
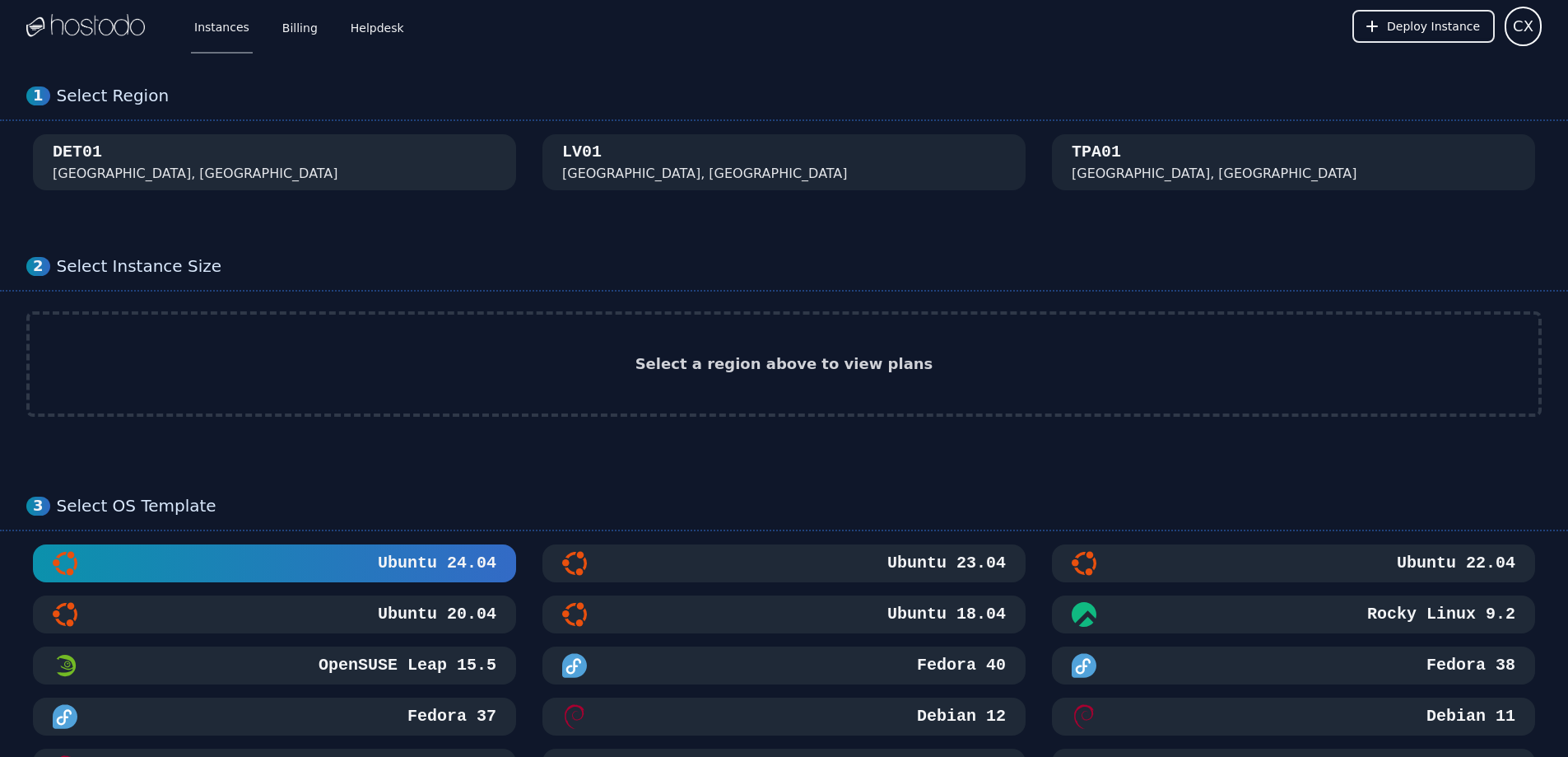
click at [352, 163] on div "DET01 [GEOGRAPHIC_DATA], [GEOGRAPHIC_DATA]" at bounding box center [274, 163] width 444 height 43
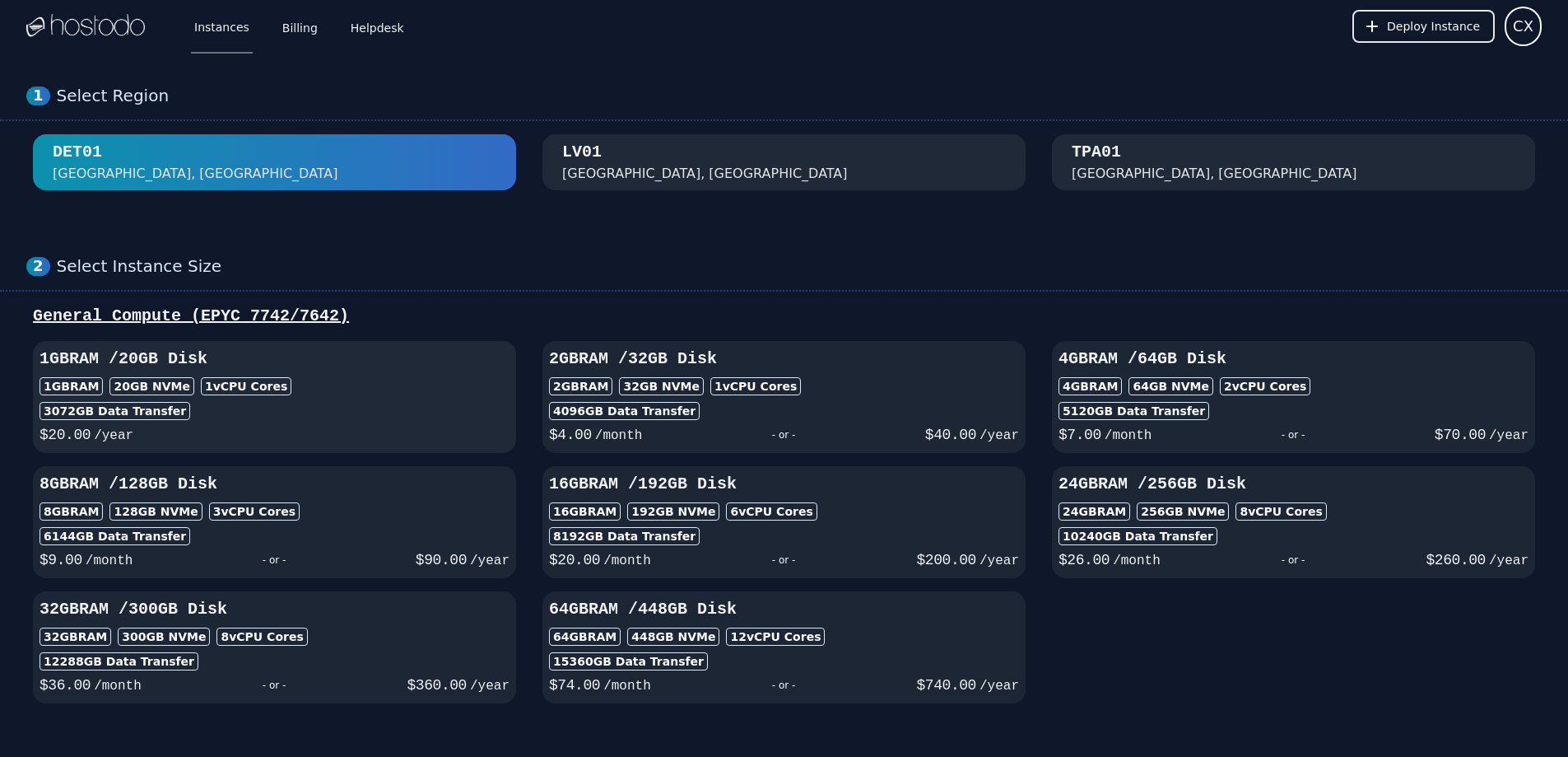
click at [318, 387] on div "1GB RAM 20 GB NVMe 1 vCPU Cores" at bounding box center [274, 386] width 470 height 18
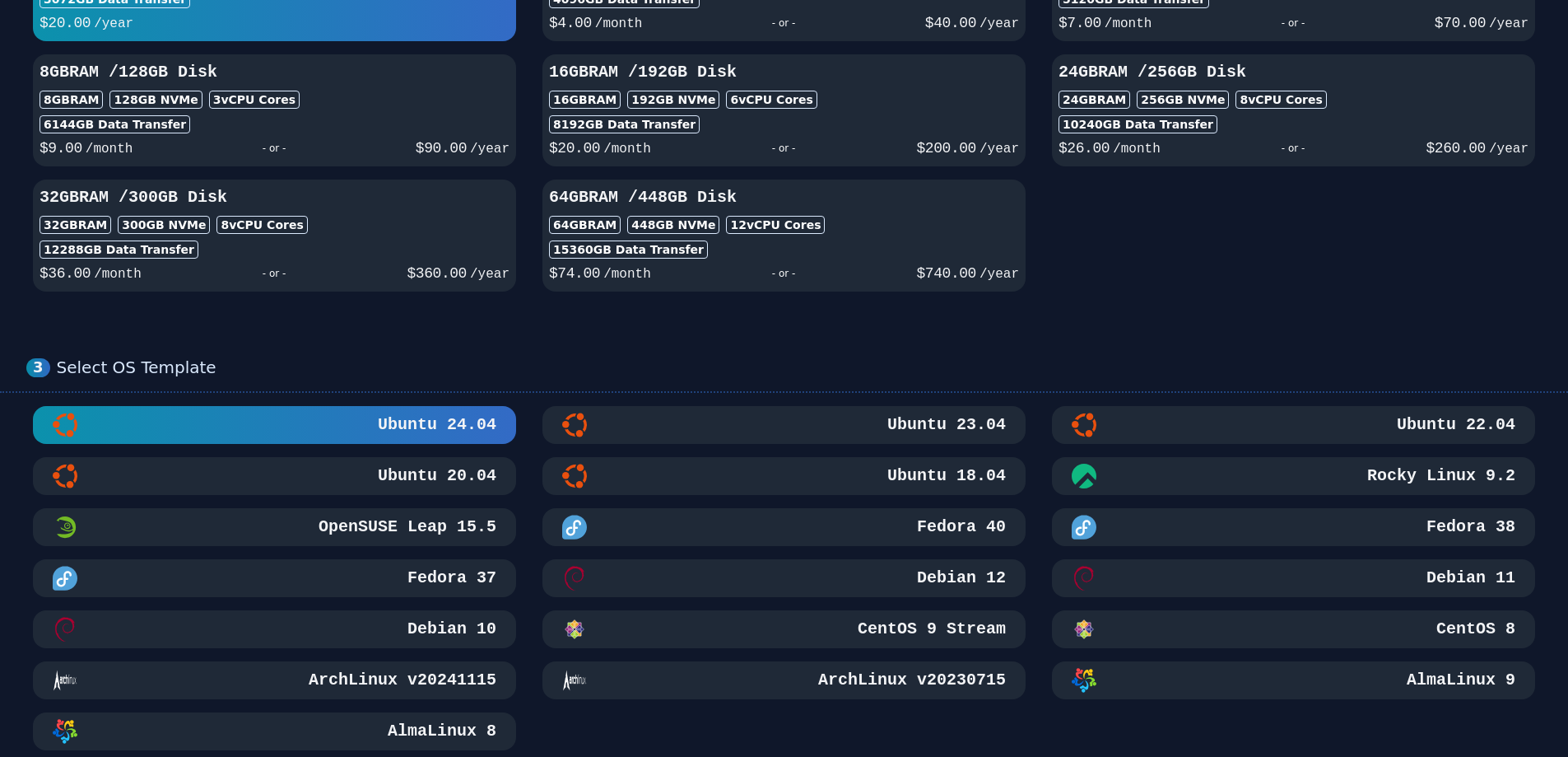
scroll to position [494, 0]
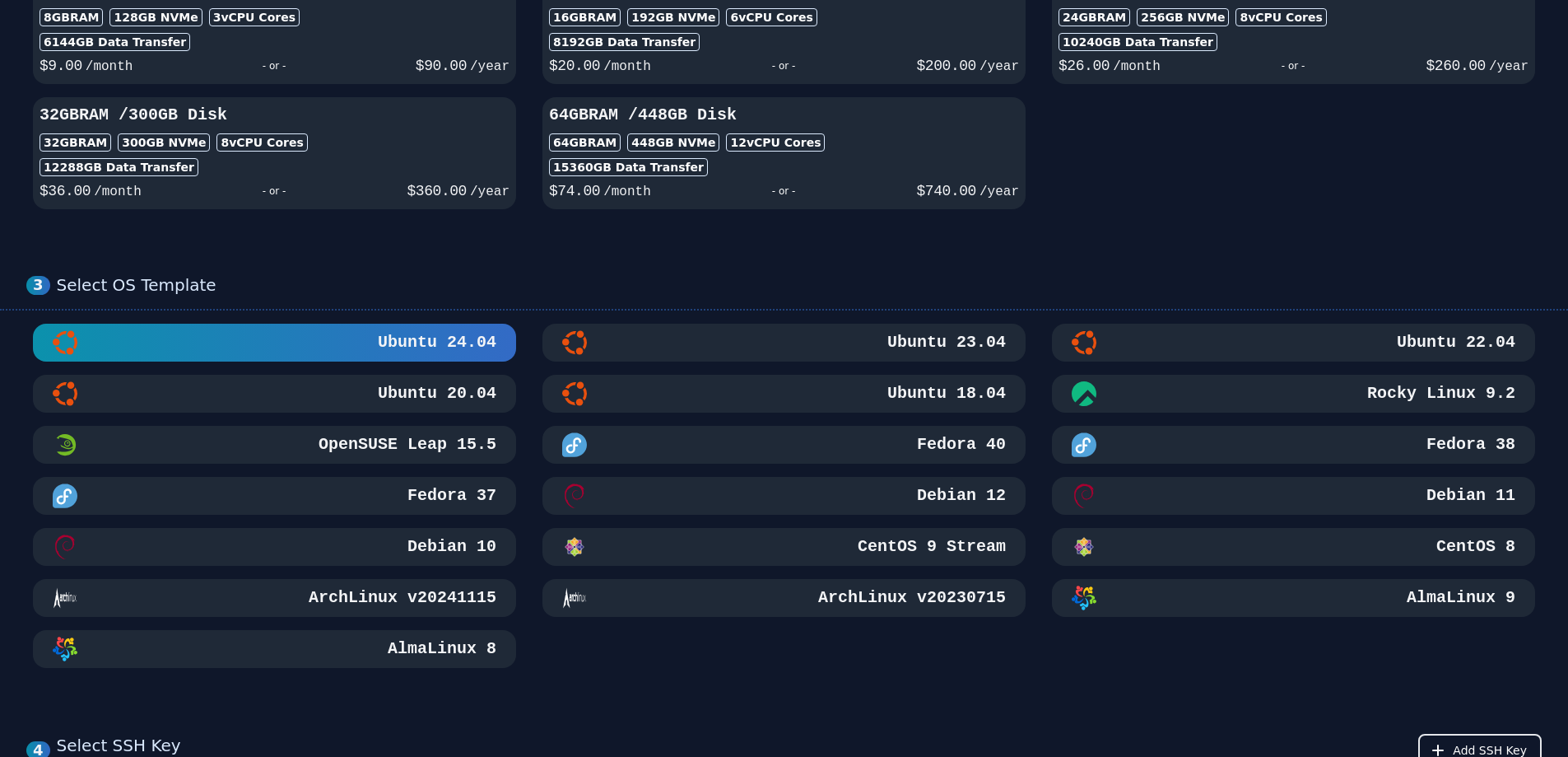
click at [1338, 550] on div "CentOS 8" at bounding box center [1293, 547] width 444 height 25
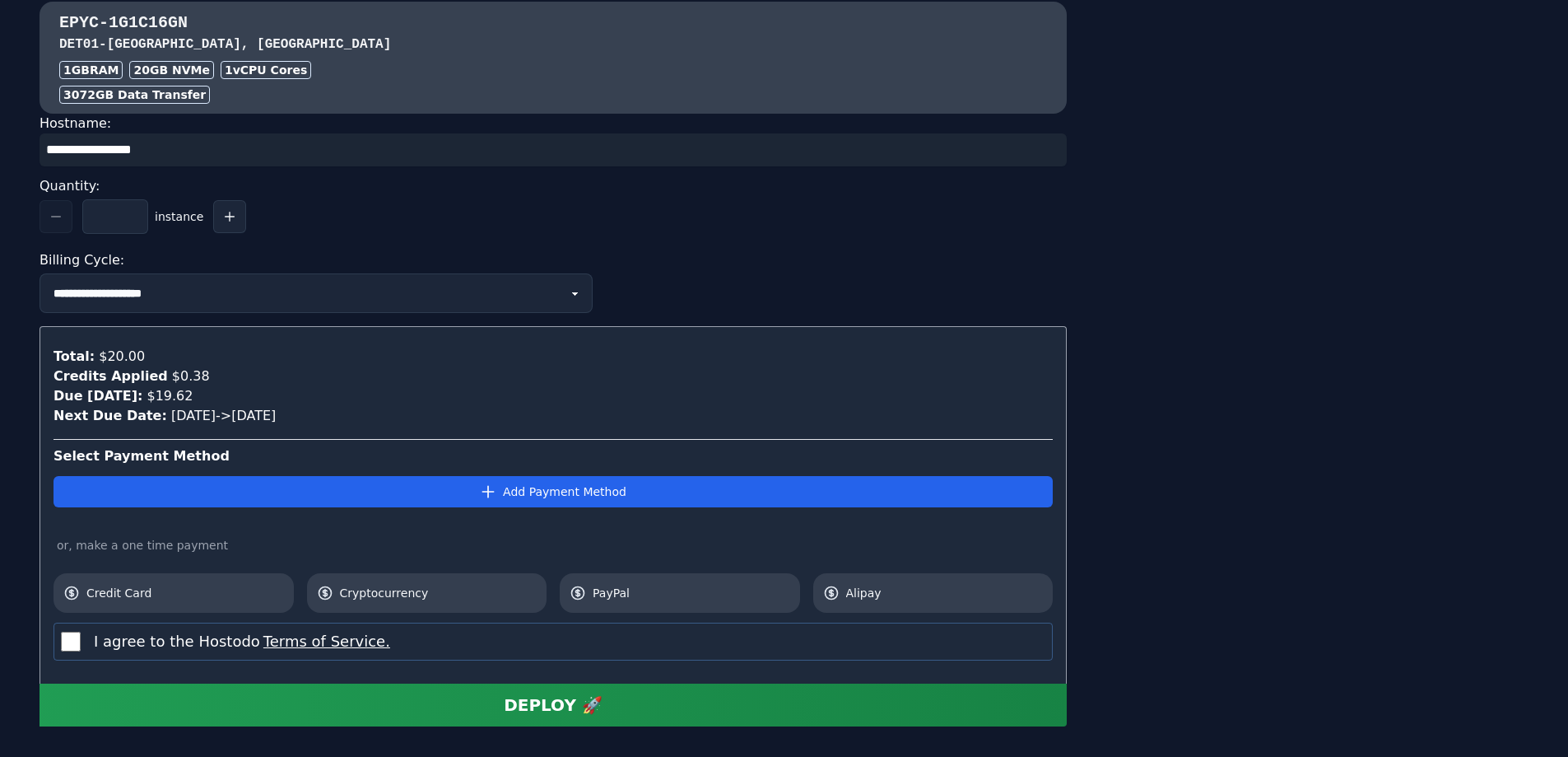
scroll to position [1532, 0]
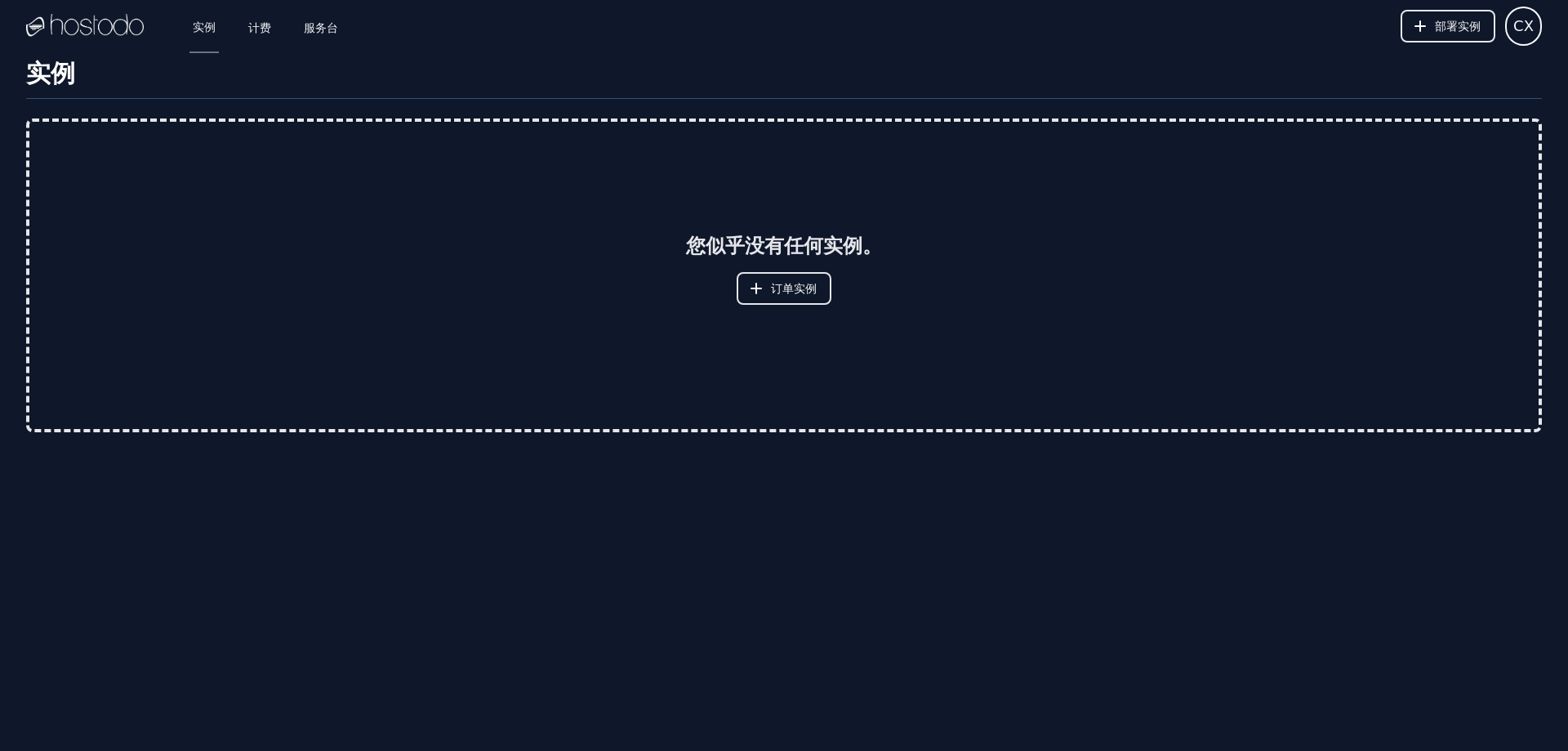
click at [1082, 492] on div "实例 计费 服务台 部署实例 CX 实例 SSH 密钥 计费 服务台 CX [EMAIL_ADDRESS][DOMAIN_NAME] 登出 设置 订单实例 实…" at bounding box center [784, 375] width 1568 height 751
click at [319, 30] on font "服务台" at bounding box center [321, 26] width 34 height 13
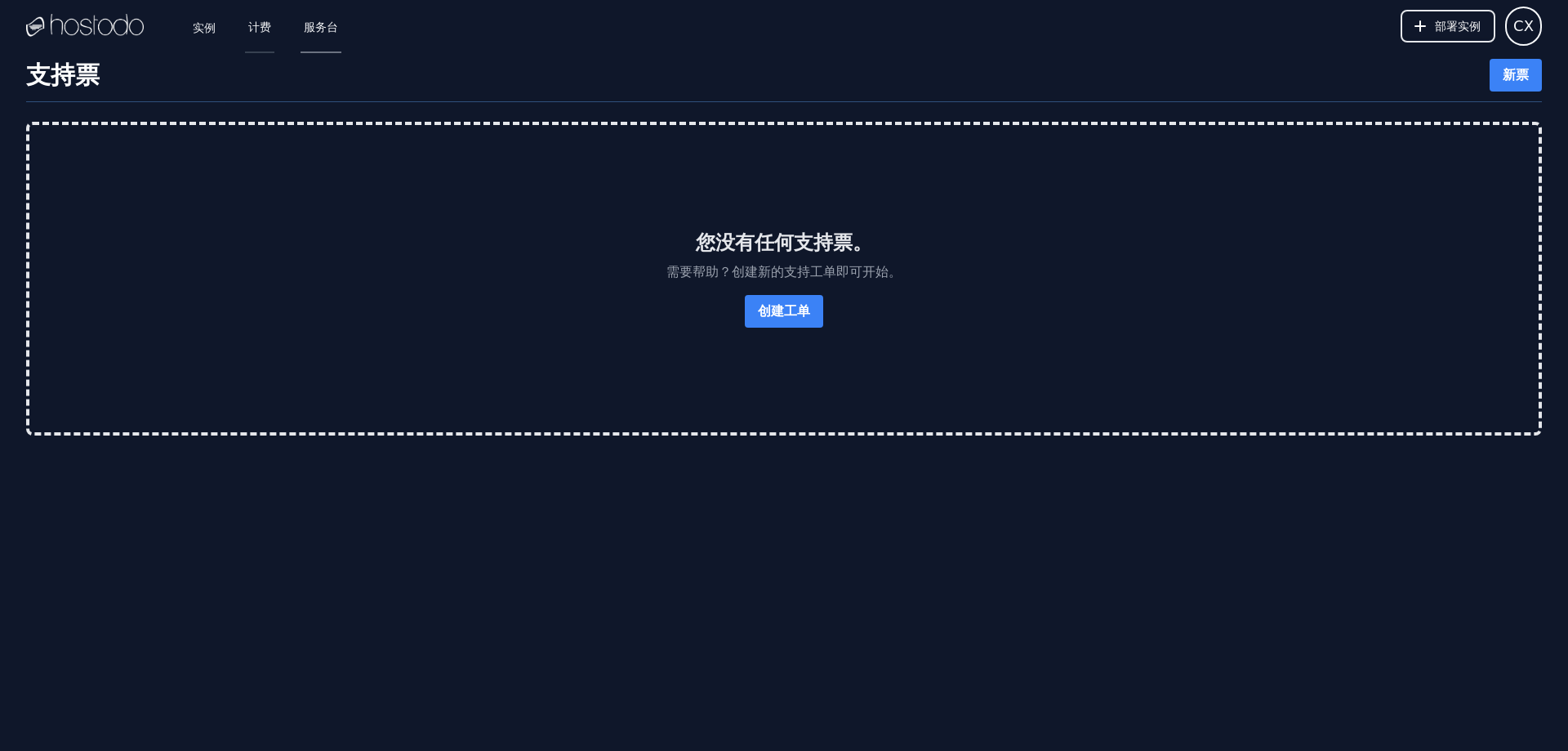
click at [251, 25] on font "计费" at bounding box center [260, 26] width 23 height 13
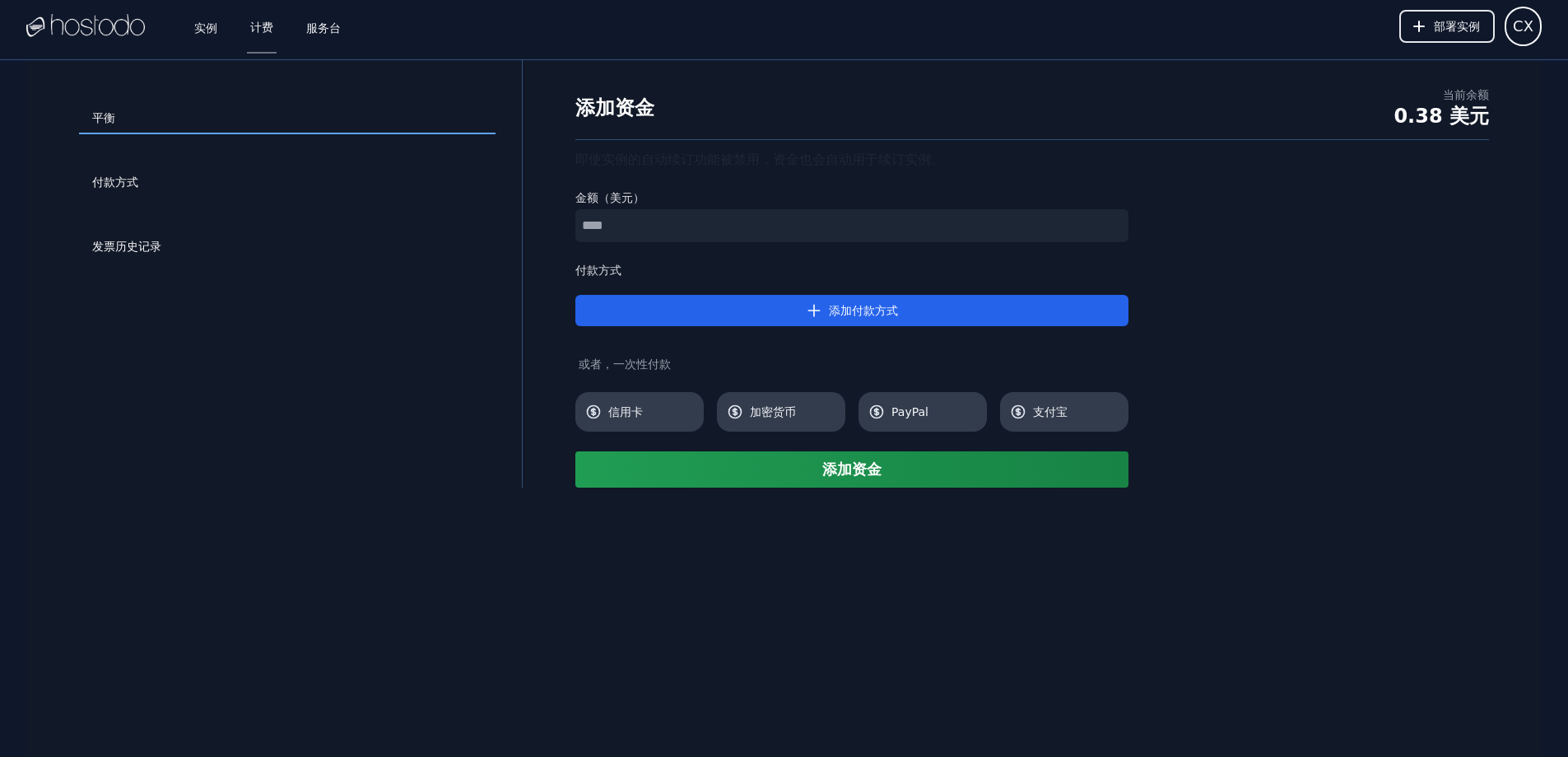
click at [804, 113] on div "添加资金 当前余额 0.38 美元" at bounding box center [1032, 113] width 914 height 54
click at [204, 32] on font "实例" at bounding box center [205, 27] width 23 height 13
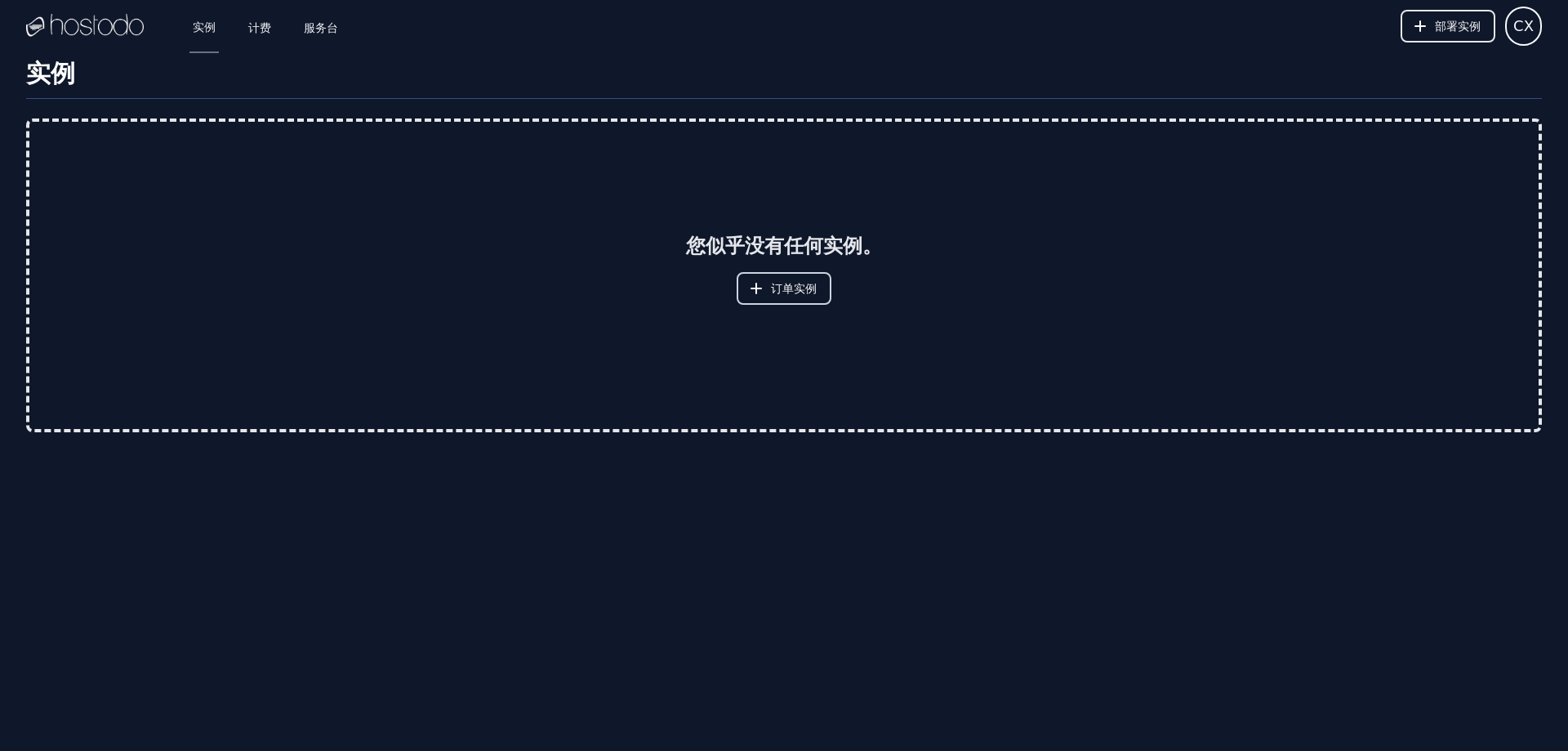
click at [756, 279] on button "订单实例" at bounding box center [784, 289] width 95 height 33
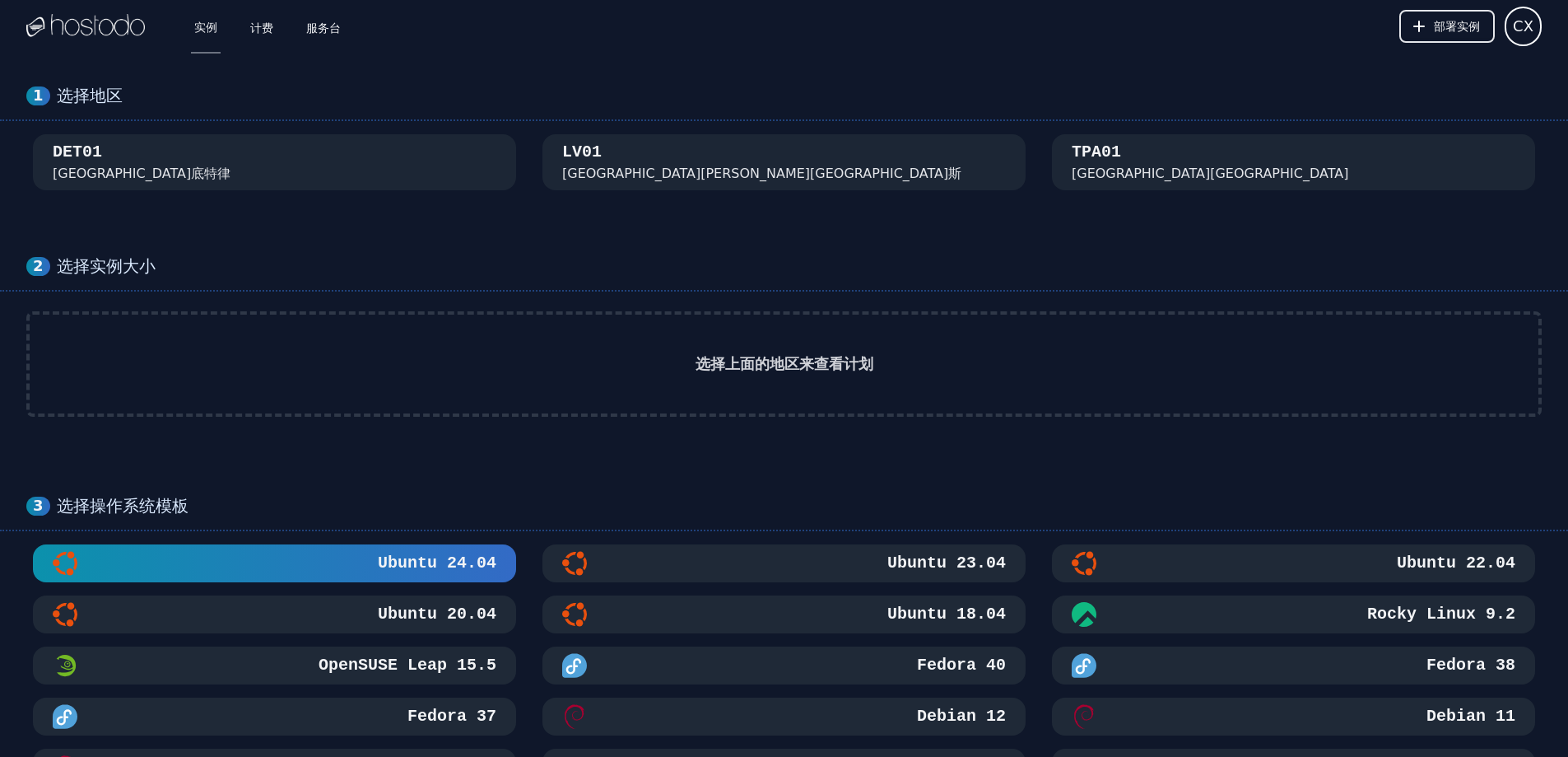
click at [763, 364] on font "选择上面的地区来查看计划" at bounding box center [784, 364] width 178 height 17
click at [313, 174] on div "DET01 密歇根州底特律" at bounding box center [274, 163] width 444 height 43
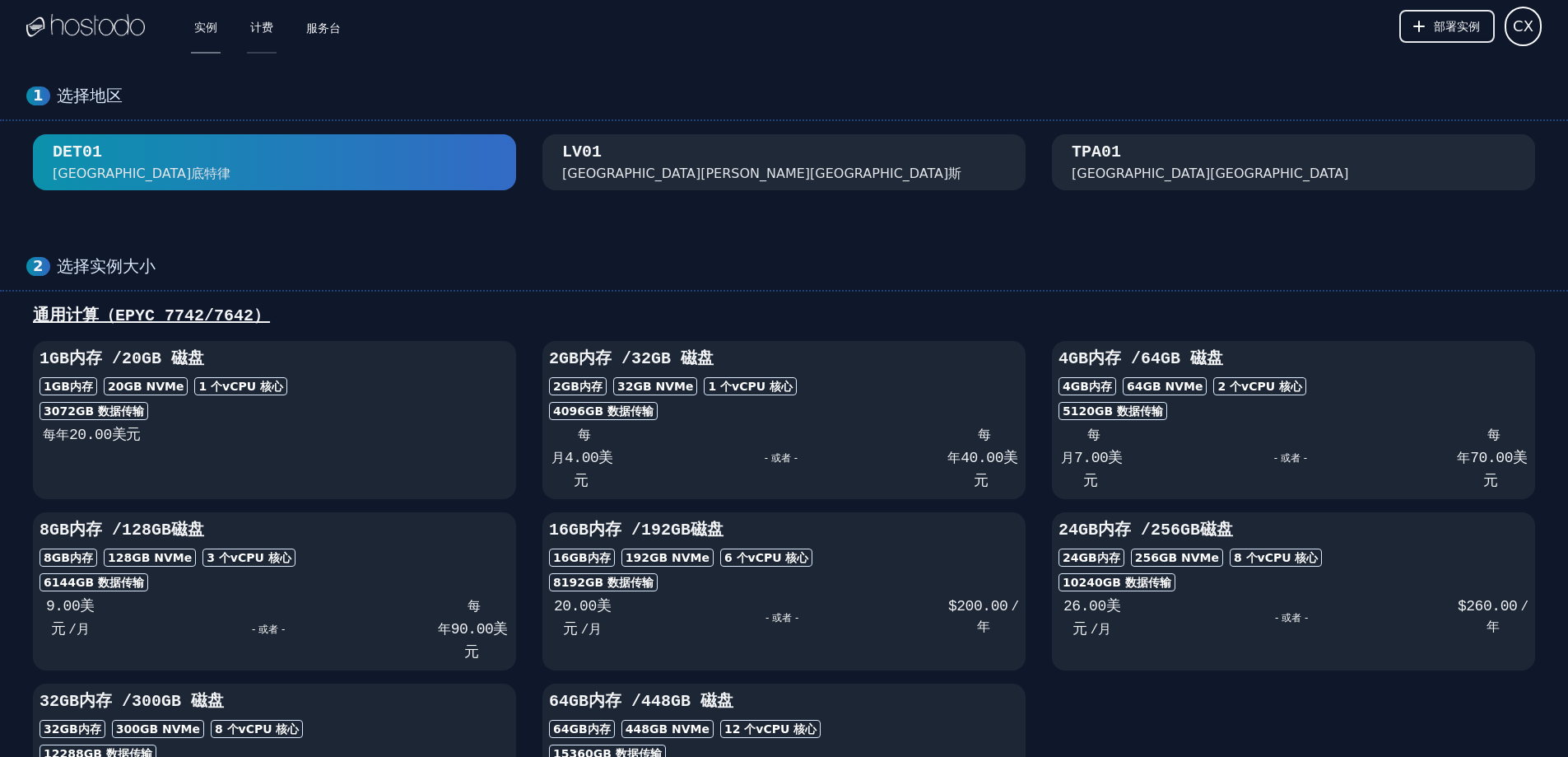
click at [273, 35] on link "计费" at bounding box center [262, 27] width 30 height 55
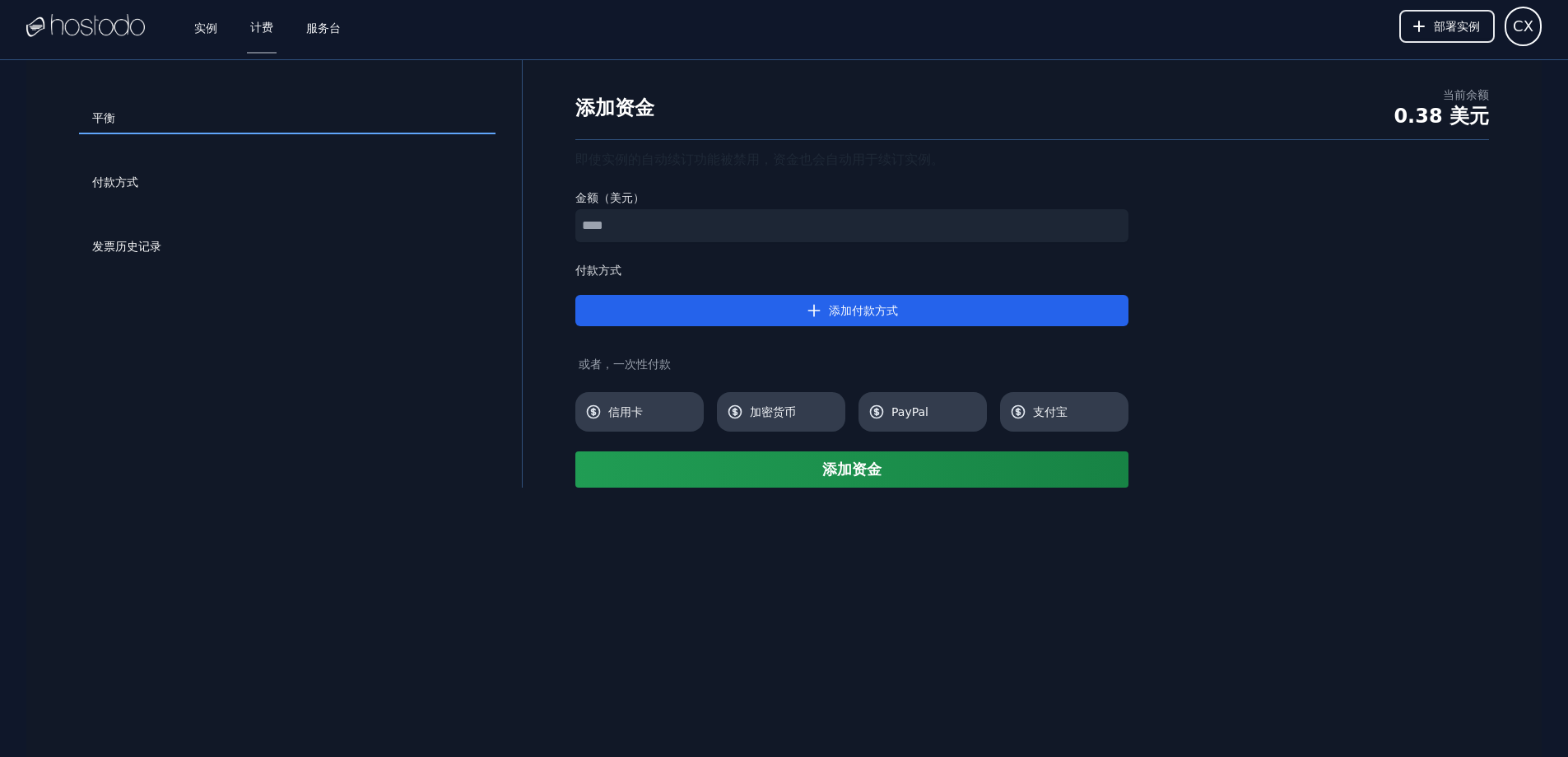
click at [654, 130] on div "添加资金 当前余额 0.38 美元" at bounding box center [1032, 113] width 914 height 54
click at [108, 37] on img at bounding box center [85, 26] width 119 height 25
click at [321, 28] on font "服务台" at bounding box center [323, 27] width 34 height 13
